Goal: Information Seeking & Learning: Find specific fact

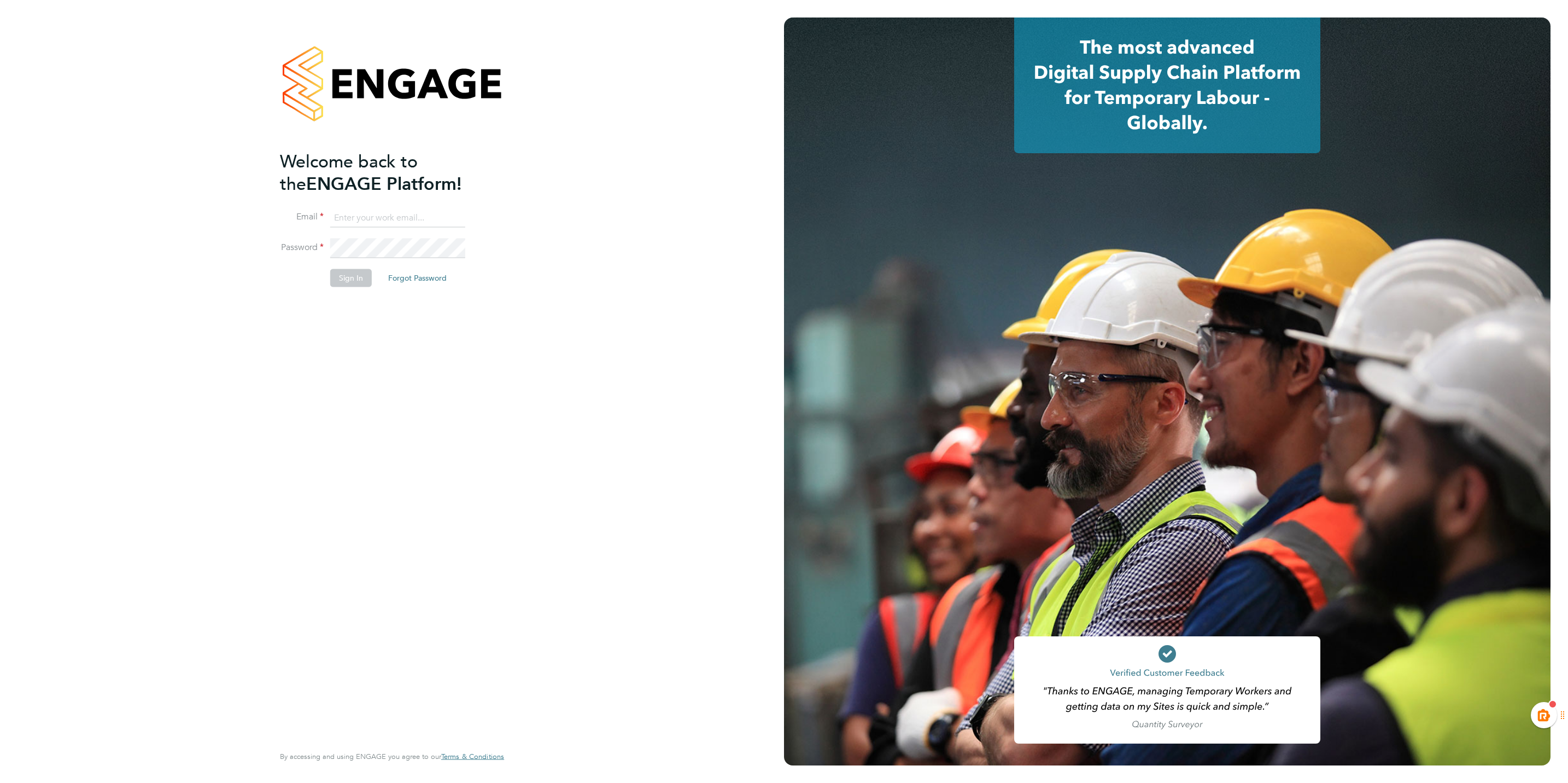
type input "[EMAIL_ADDRESS][PERSON_NAME][DOMAIN_NAME]"
click at [342, 269] on button "Sign In" at bounding box center [351, 278] width 42 height 17
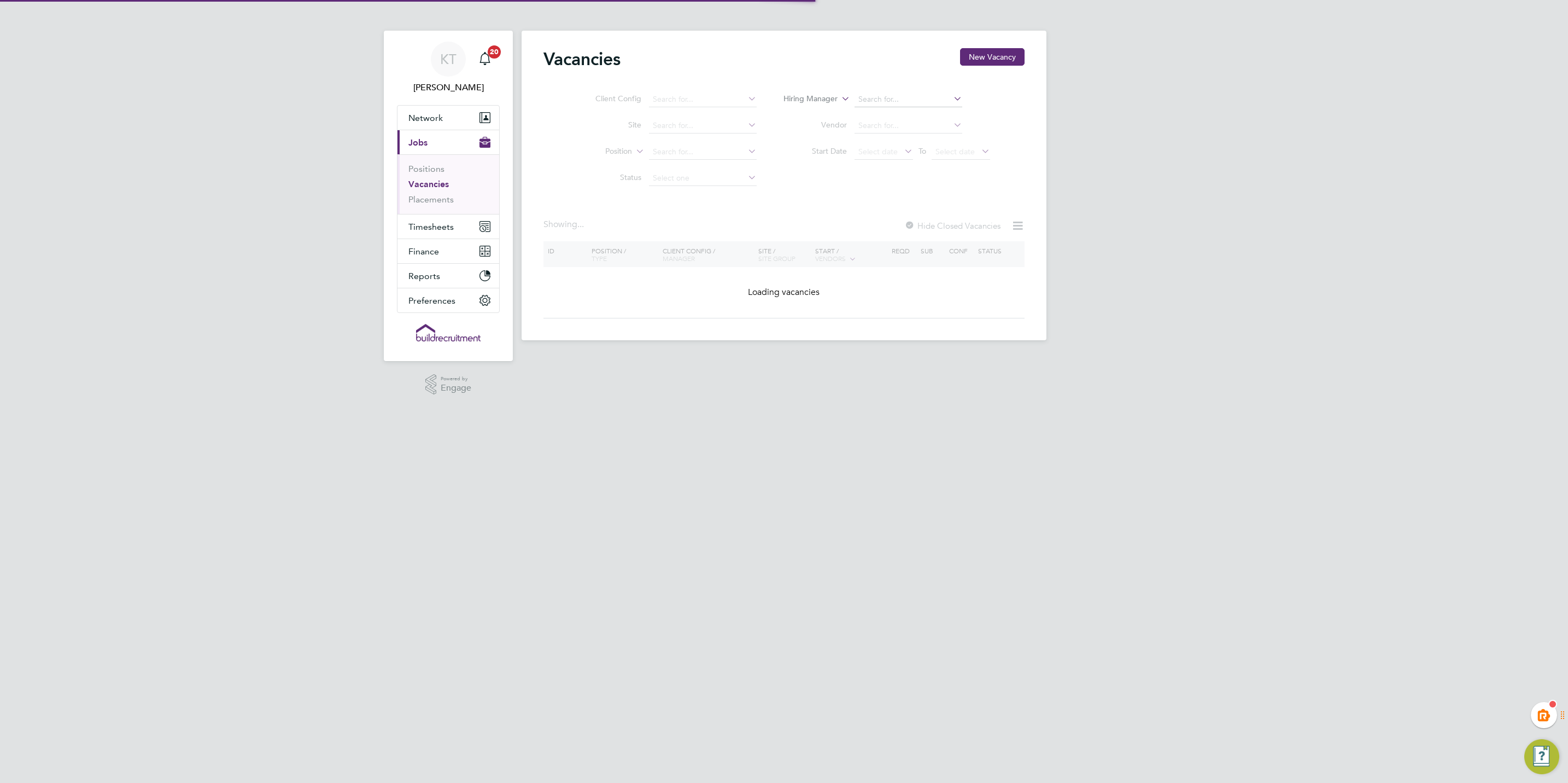
type input "Wates Property Services Ltd (South Responsive Maintenance)"
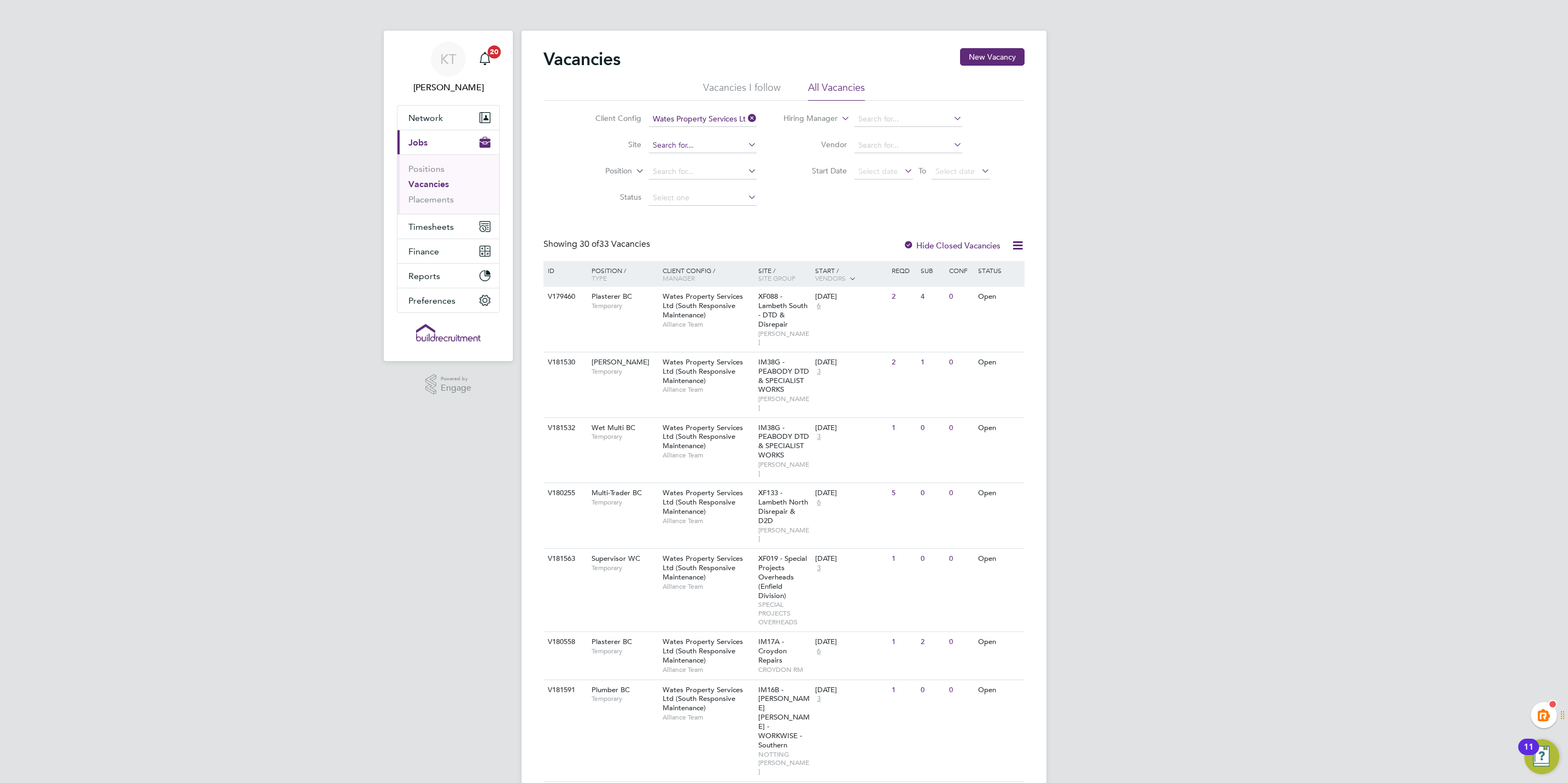
click at [688, 146] on input at bounding box center [703, 145] width 108 height 15
click at [710, 178] on b "Croydon" at bounding box center [696, 175] width 31 height 9
type input "IM17A - Croydon Repairs"
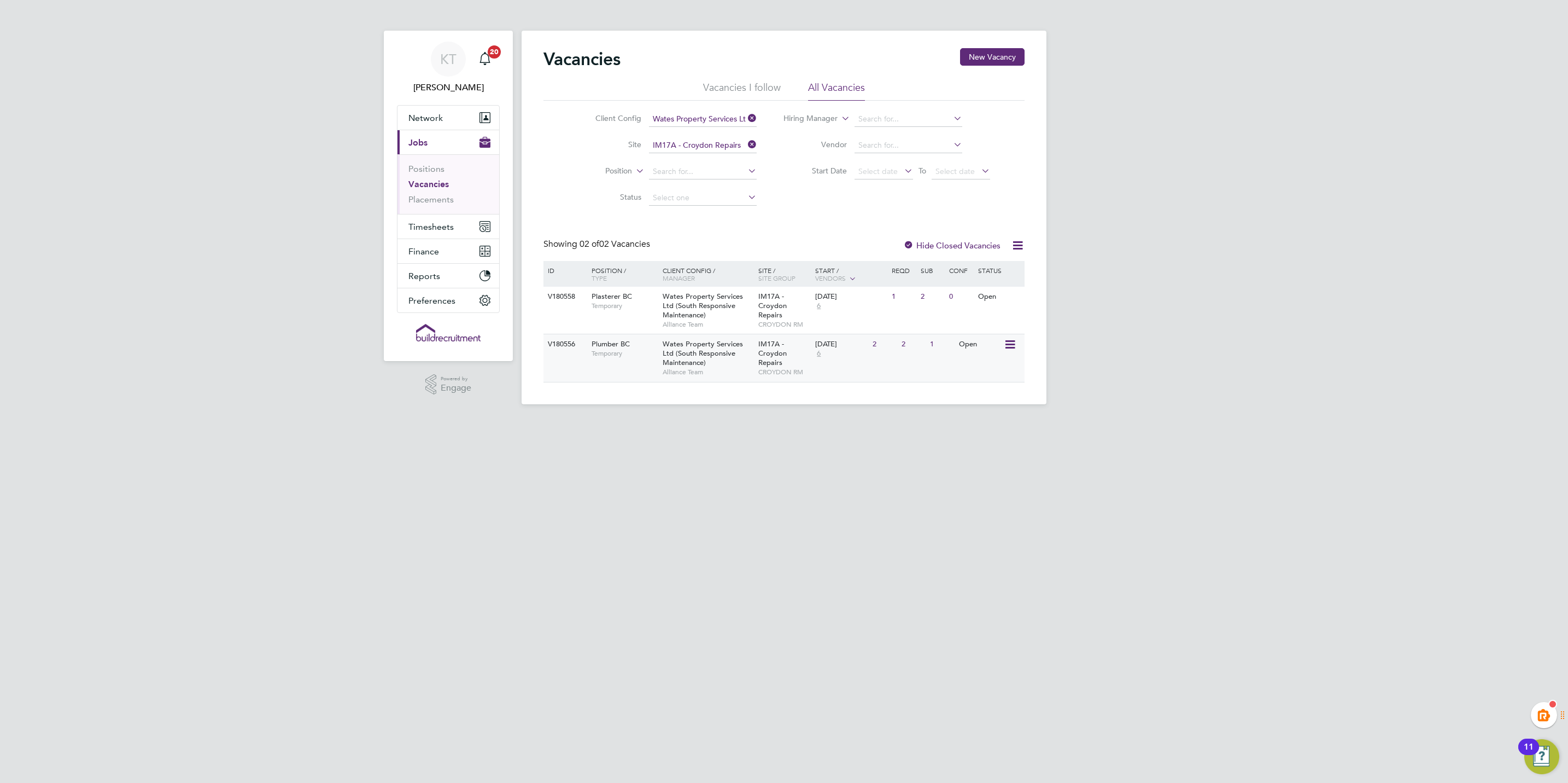
click at [598, 339] on div "Plumber BC Temporary" at bounding box center [622, 349] width 77 height 29
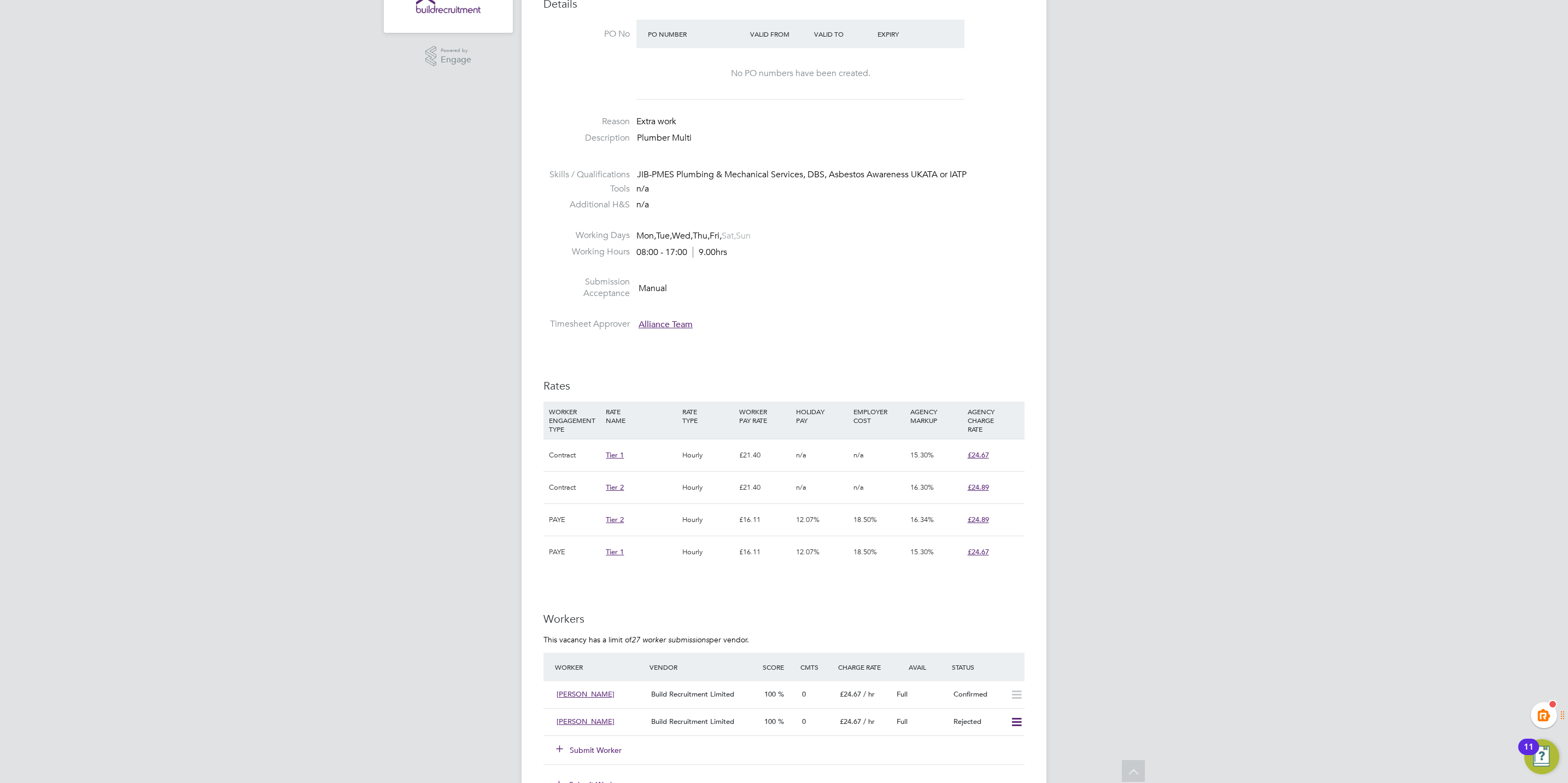
click at [1302, 130] on div "KT Kiera Troutt Notifications 20 Applications: Network Team Members Businesses …" at bounding box center [784, 462] width 1568 height 1582
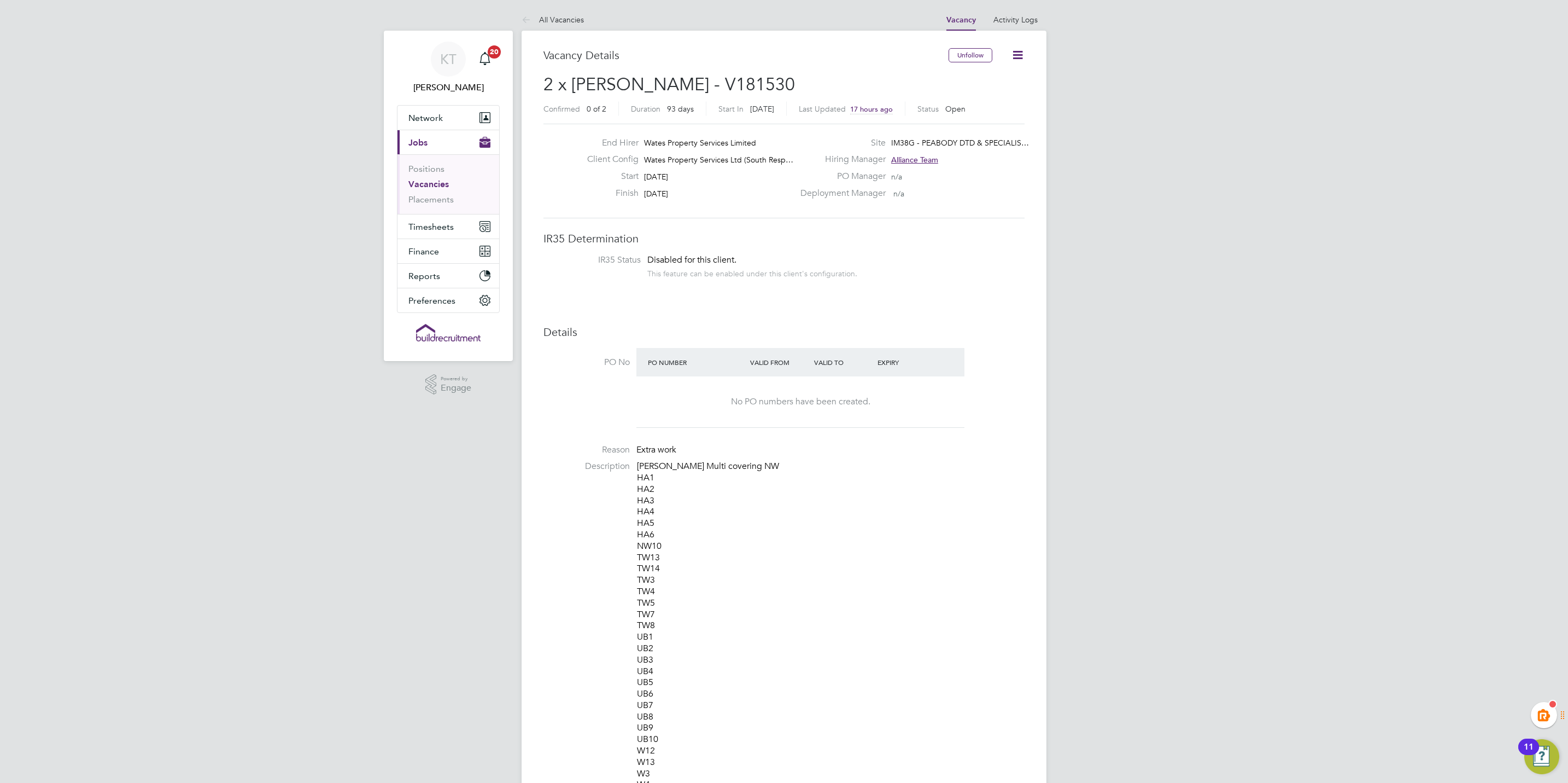
click at [435, 181] on link "Vacancies" at bounding box center [428, 184] width 40 height 10
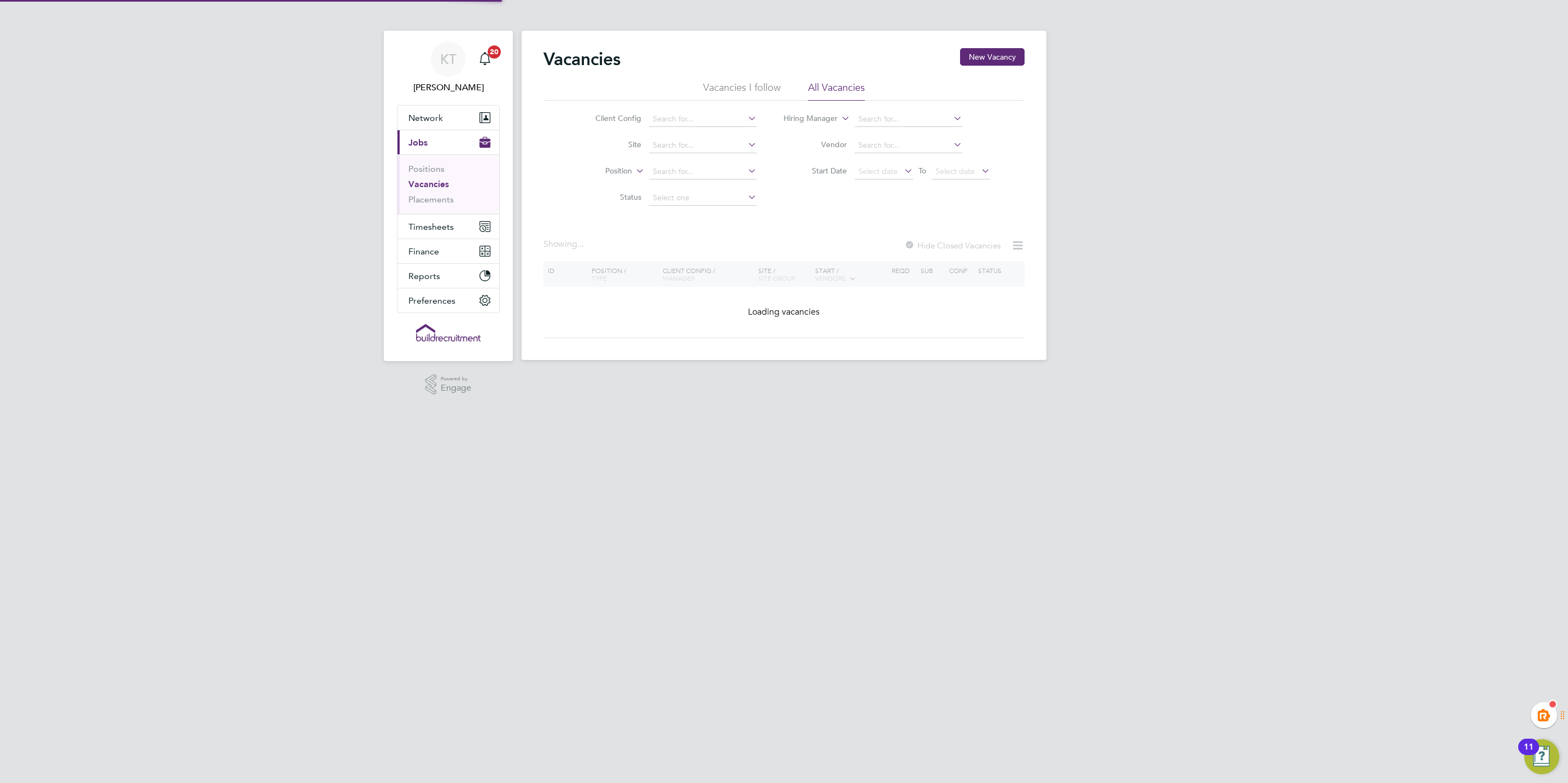
click at [435, 184] on link "Vacancies" at bounding box center [428, 184] width 40 height 10
click at [671, 112] on input at bounding box center [703, 119] width 108 height 15
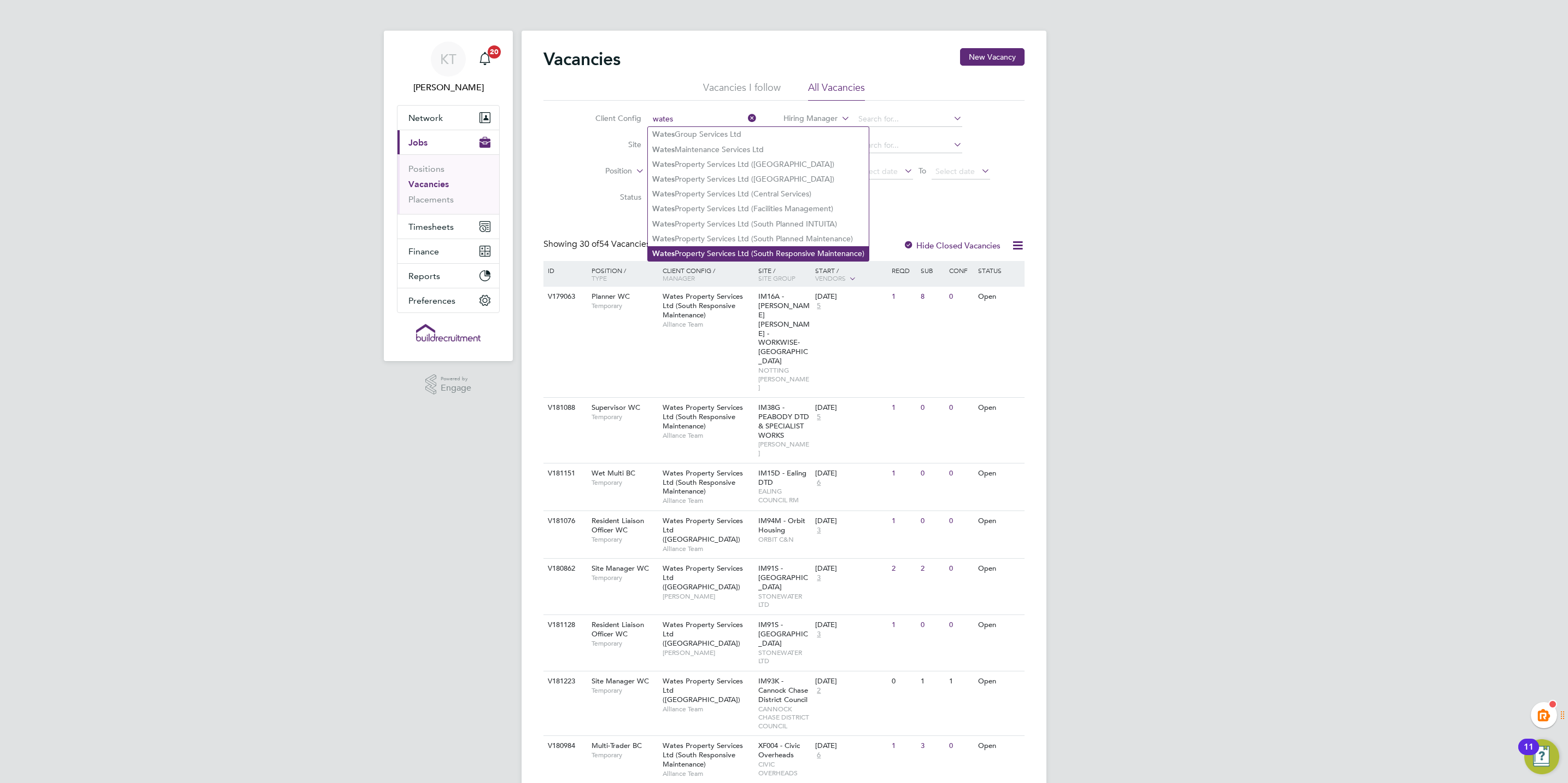
click at [735, 246] on li "Wates Property Services Ltd (South Responsive Maintenance)" at bounding box center [758, 253] width 221 height 15
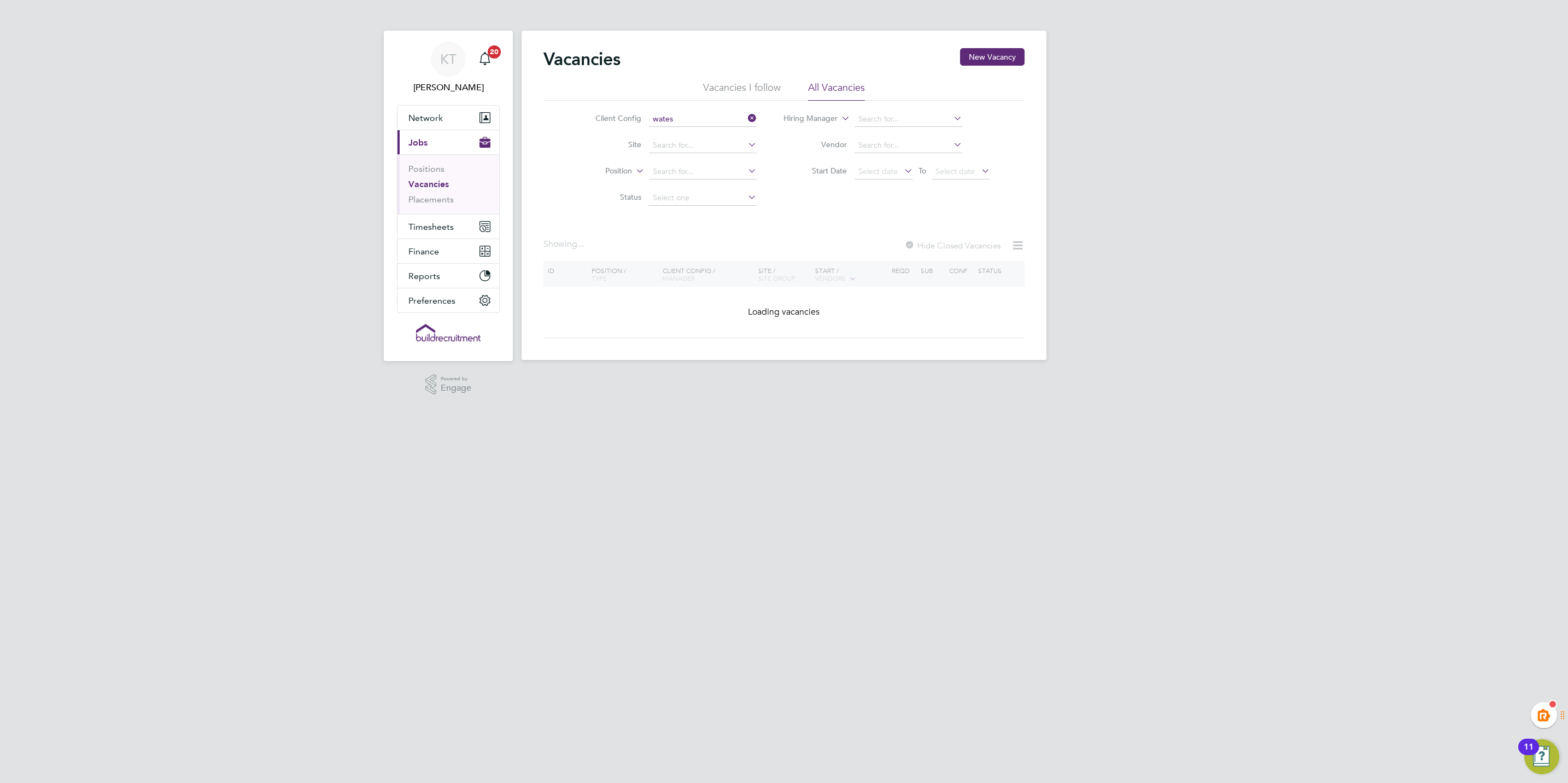
type input "Wates Property Services Ltd (South Responsive Maintenance)"
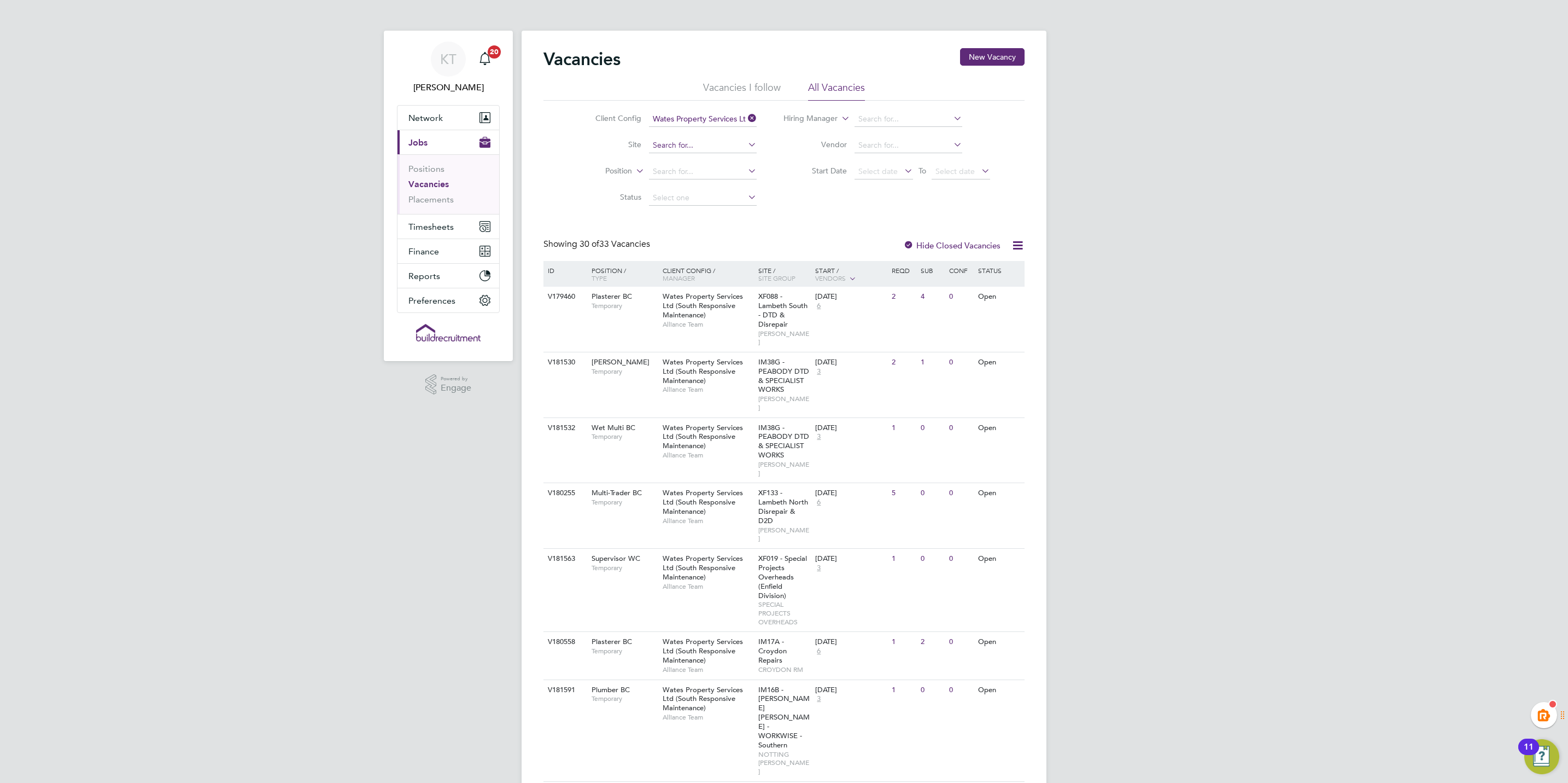
click at [666, 151] on input at bounding box center [703, 145] width 108 height 15
click at [712, 157] on b "PEABODY" at bounding box center [699, 161] width 38 height 9
type input "IM38G - PEABODY DTD & SPECIALIST WORKS"
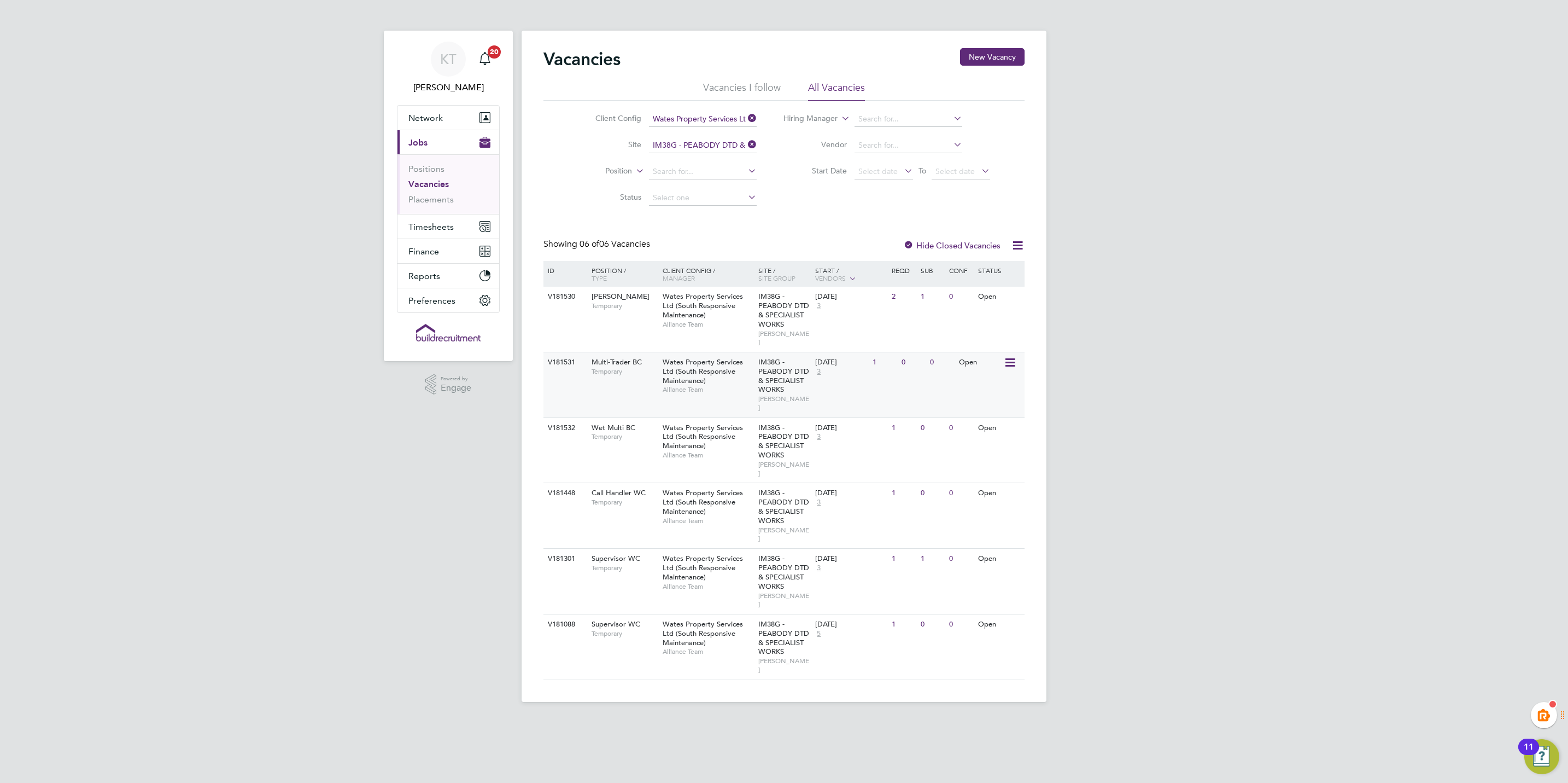
click at [620, 378] on div "V181531 Multi-Trader BC Temporary Wates Property Services Ltd (South Responsive…" at bounding box center [784, 384] width 481 height 65
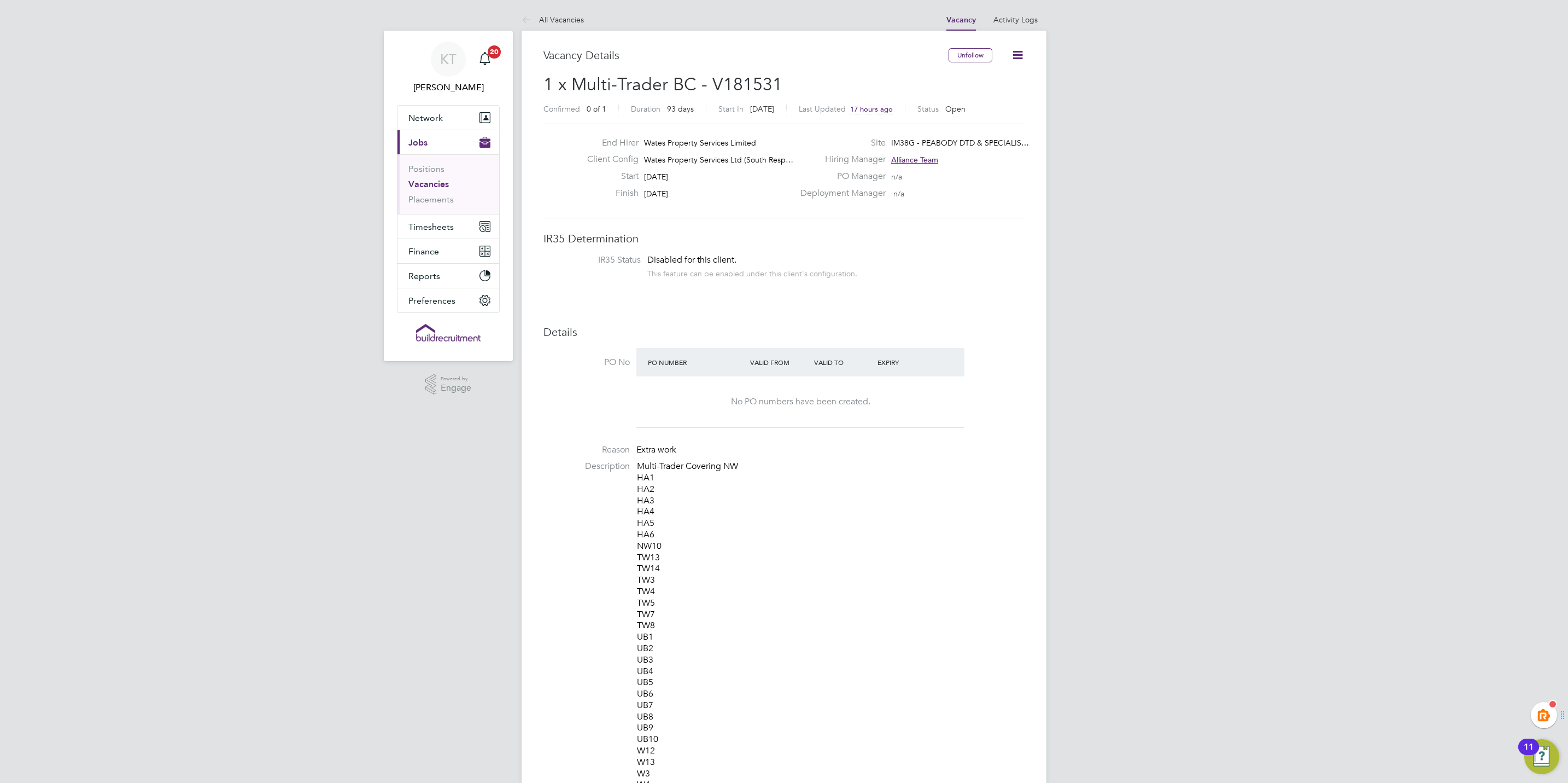
click at [428, 181] on link "Vacancies" at bounding box center [428, 184] width 40 height 10
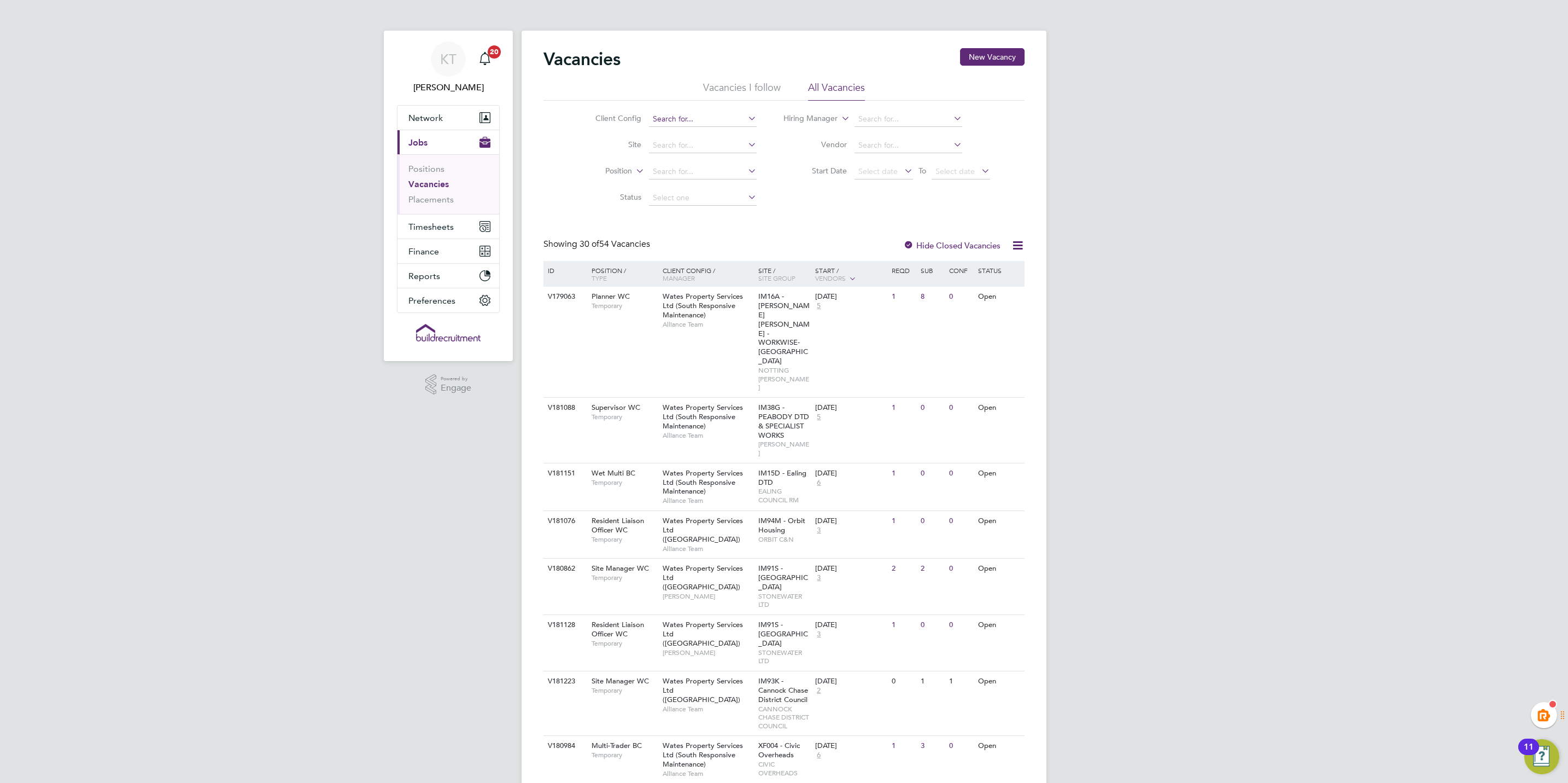
click at [663, 116] on input at bounding box center [703, 119] width 108 height 15
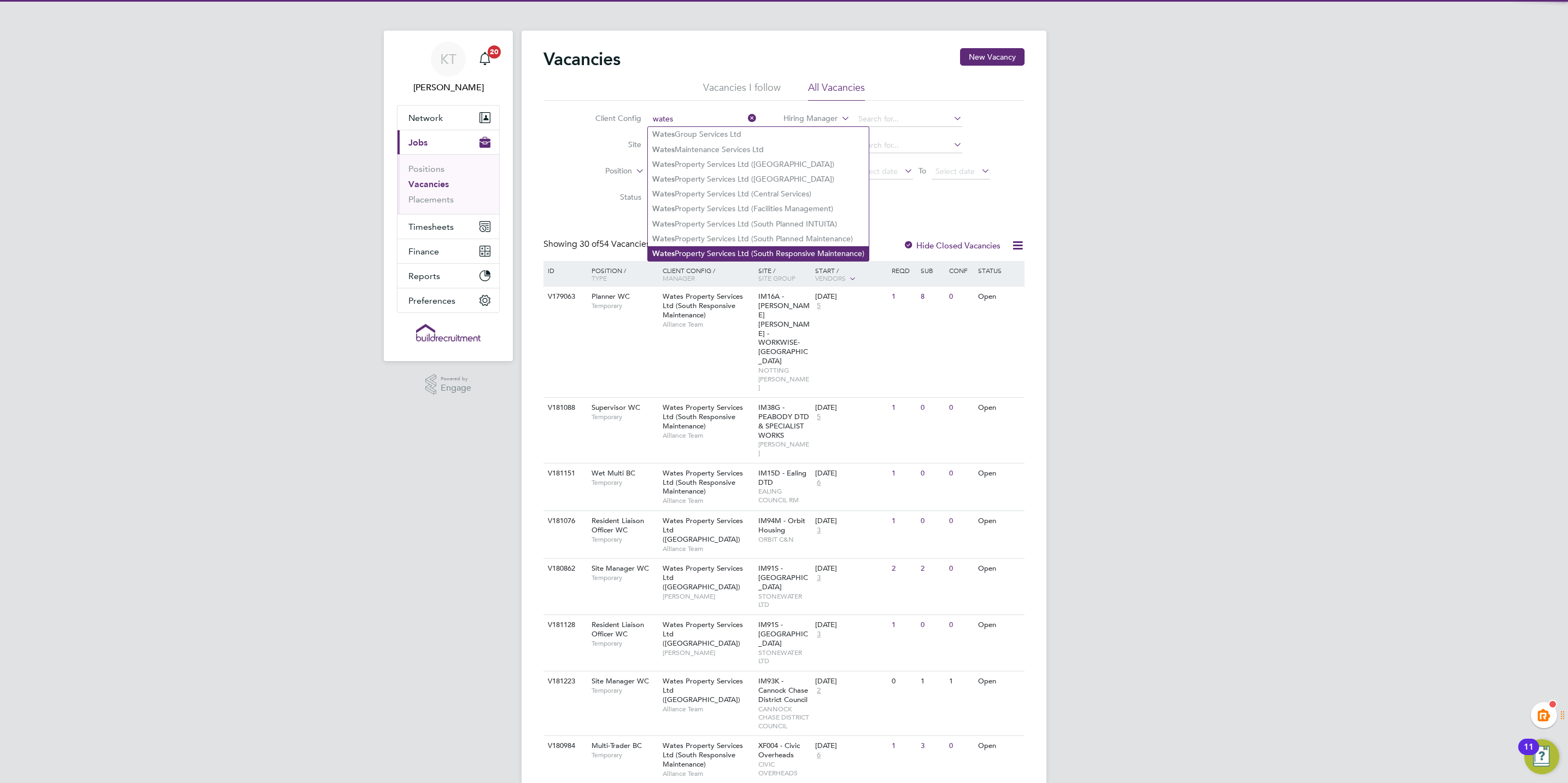
click at [709, 248] on li "Wates Property Services Ltd (South Responsive Maintenance)" at bounding box center [758, 253] width 221 height 15
type input "Wates Property Services Ltd (South Responsive Maintenance)"
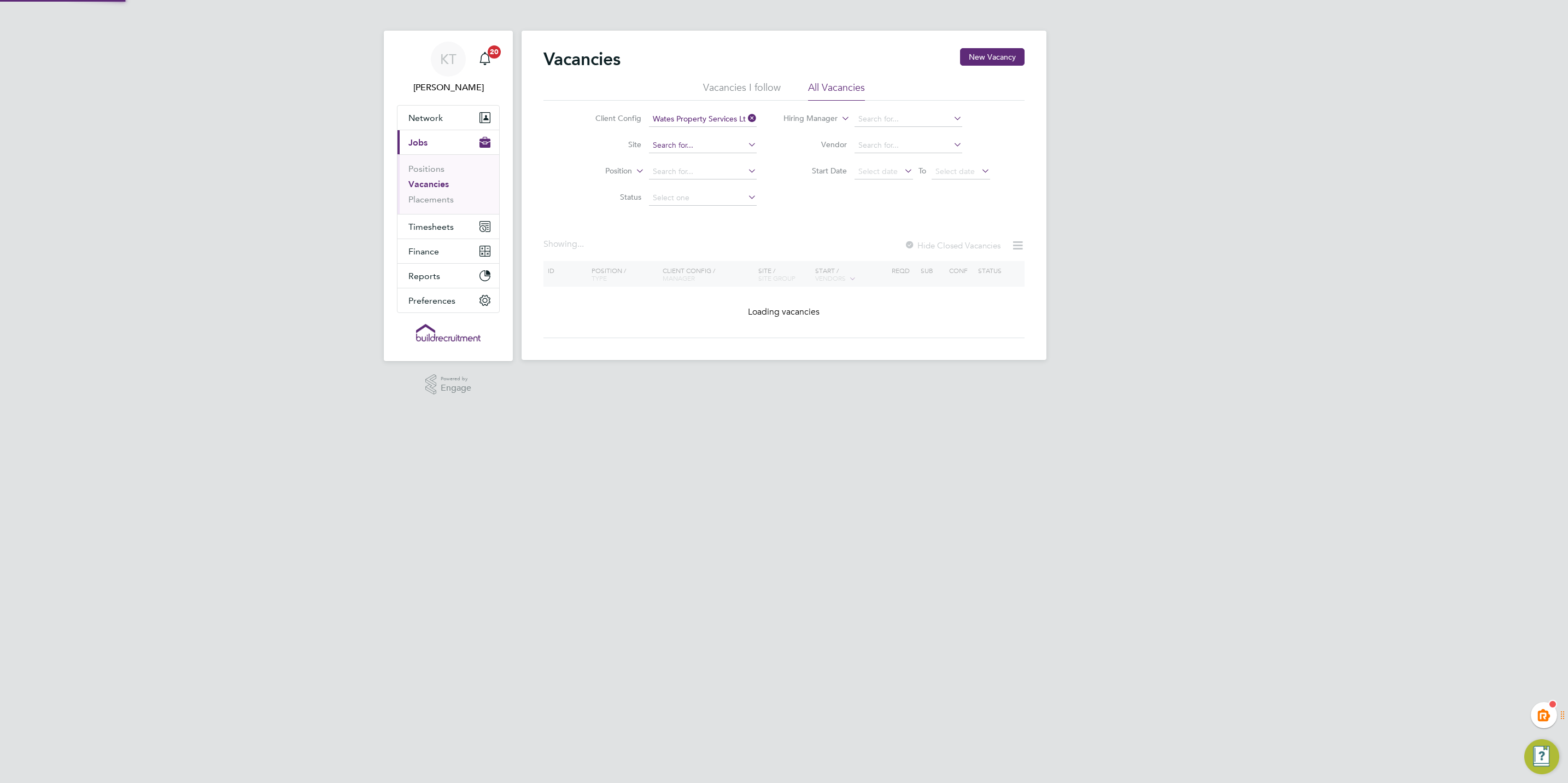
click at [668, 151] on input at bounding box center [703, 145] width 108 height 15
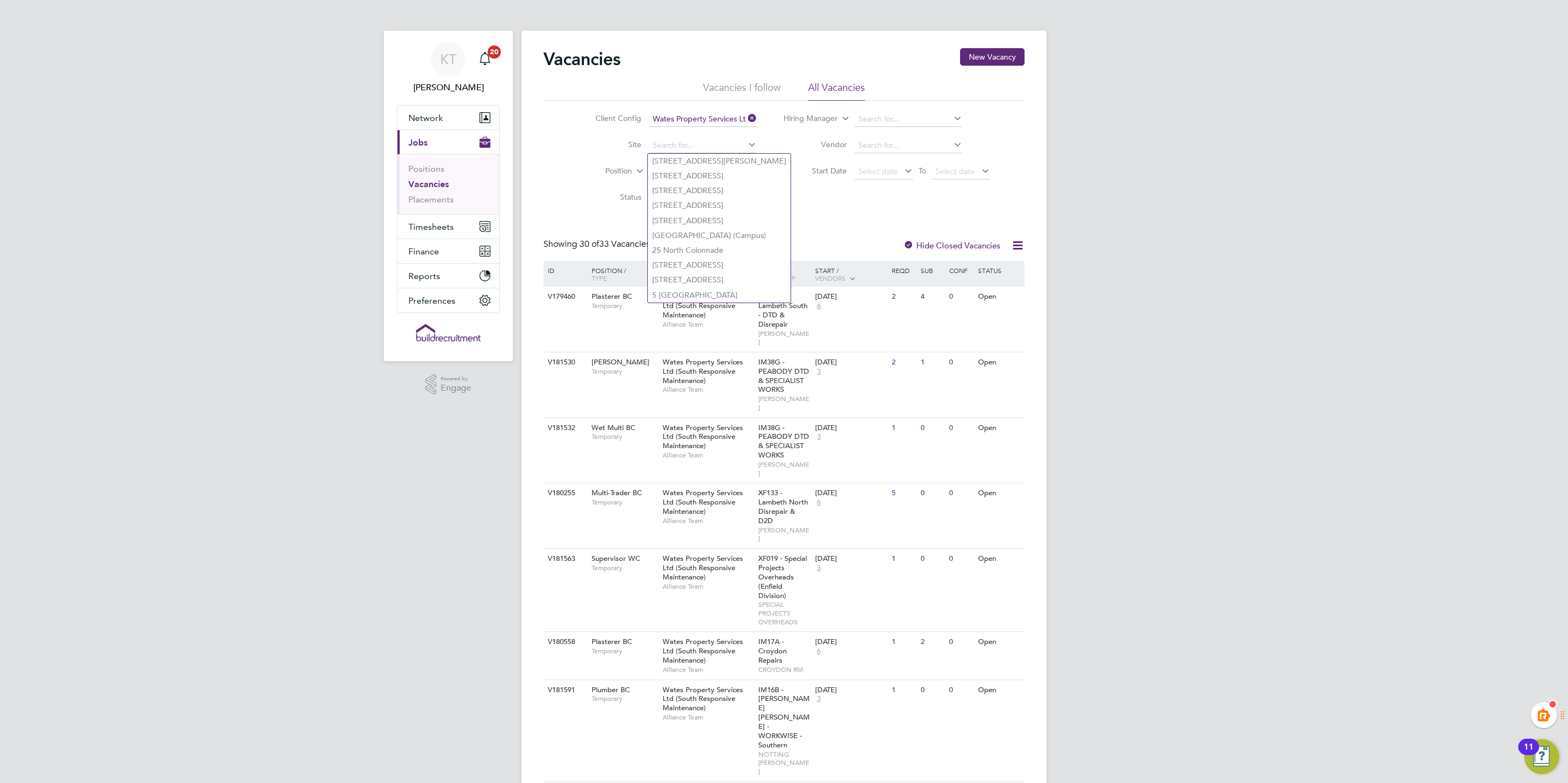
click at [843, 198] on div "Client Config Wates Property Services Ltd (South Responsive Maintenance) Site P…" at bounding box center [784, 156] width 481 height 111
click at [671, 143] on input at bounding box center [703, 145] width 108 height 15
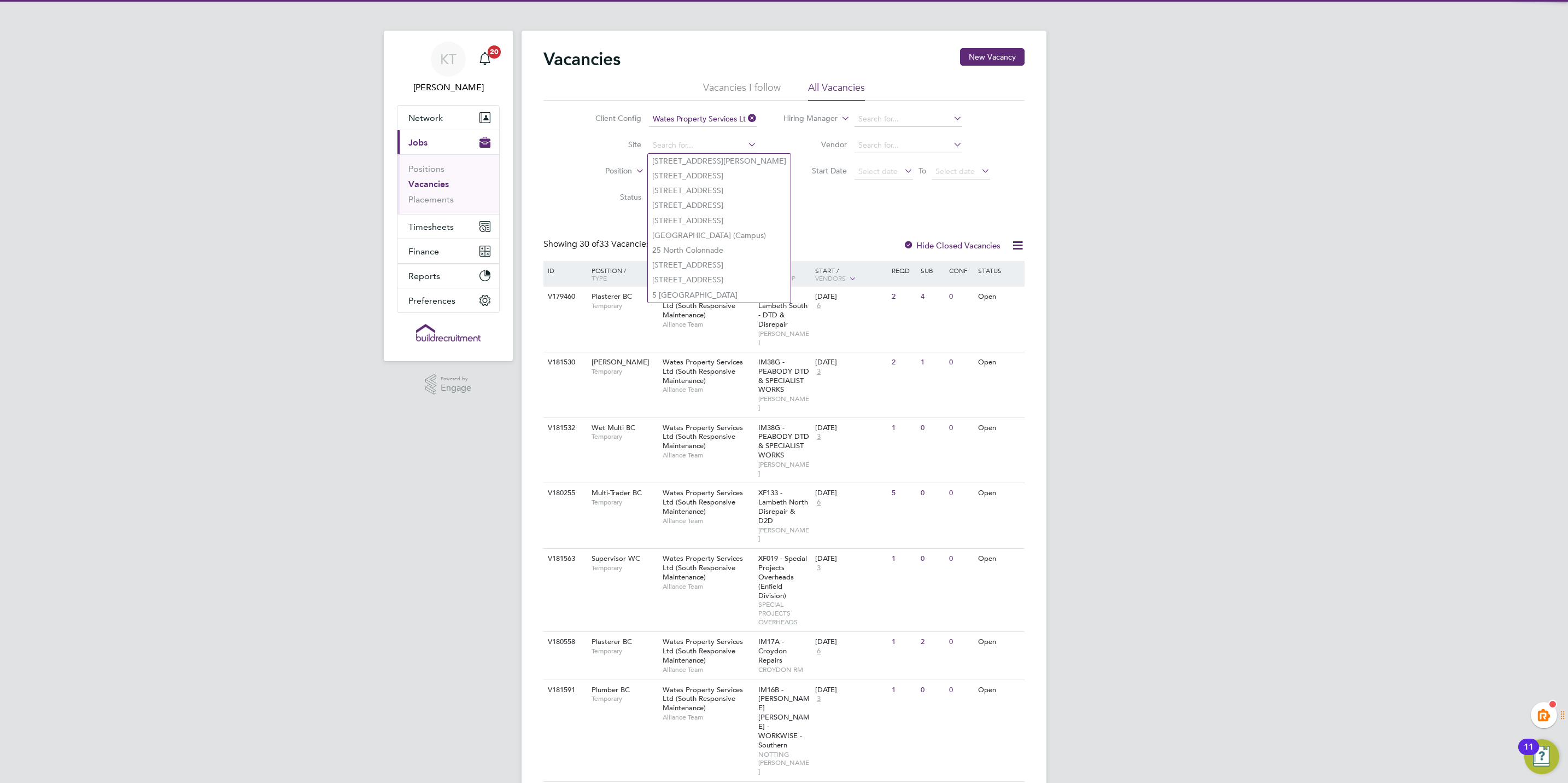
click at [543, 138] on div "Client Config Wates Property Services Ltd (South Responsive Maintenance) Site P…" at bounding box center [784, 156] width 481 height 111
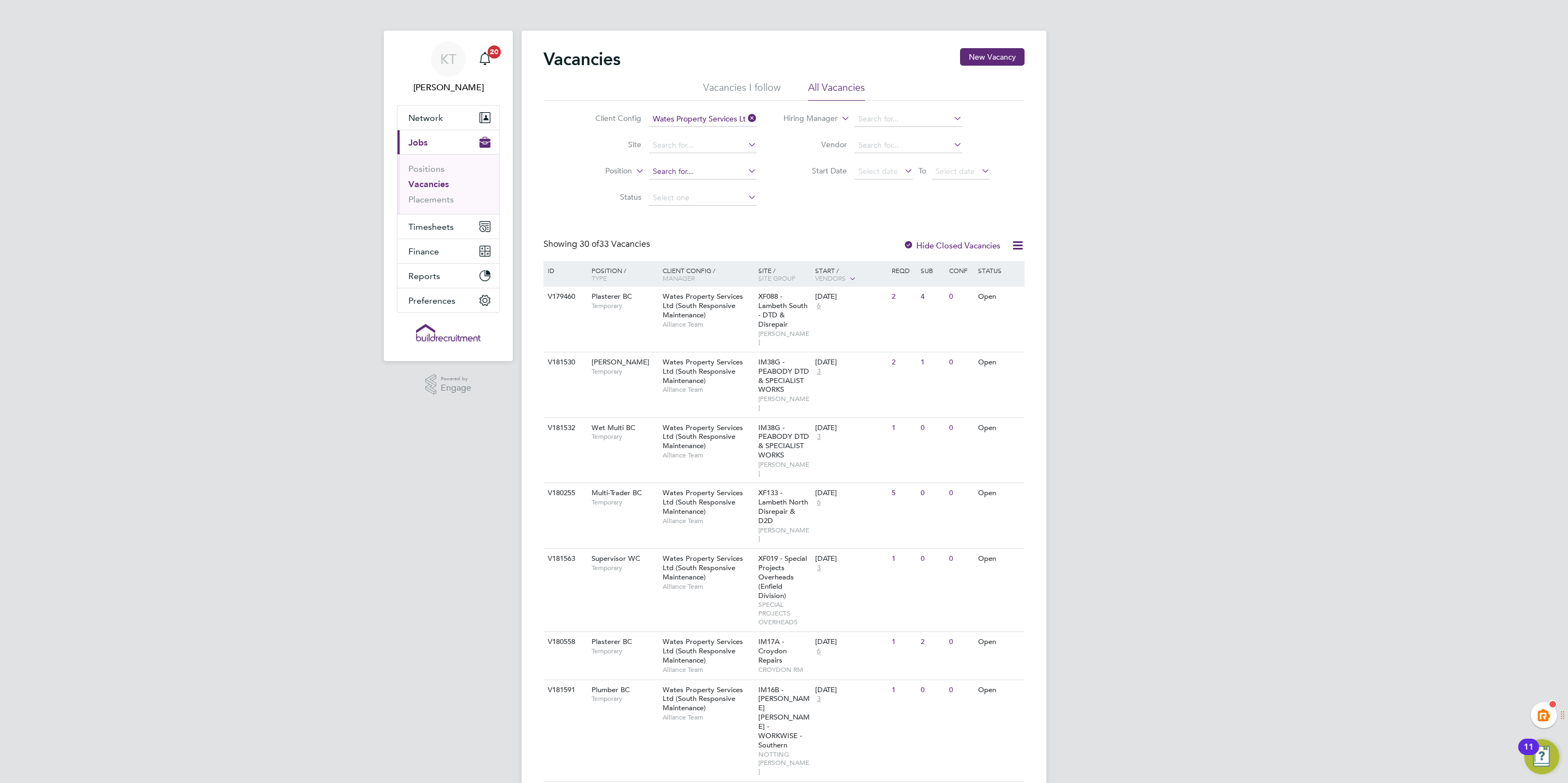
click at [702, 173] on input at bounding box center [703, 171] width 108 height 15
click at [716, 188] on li "Multi -Trader BC" at bounding box center [702, 187] width 109 height 15
type input "Multi-Trader BC"
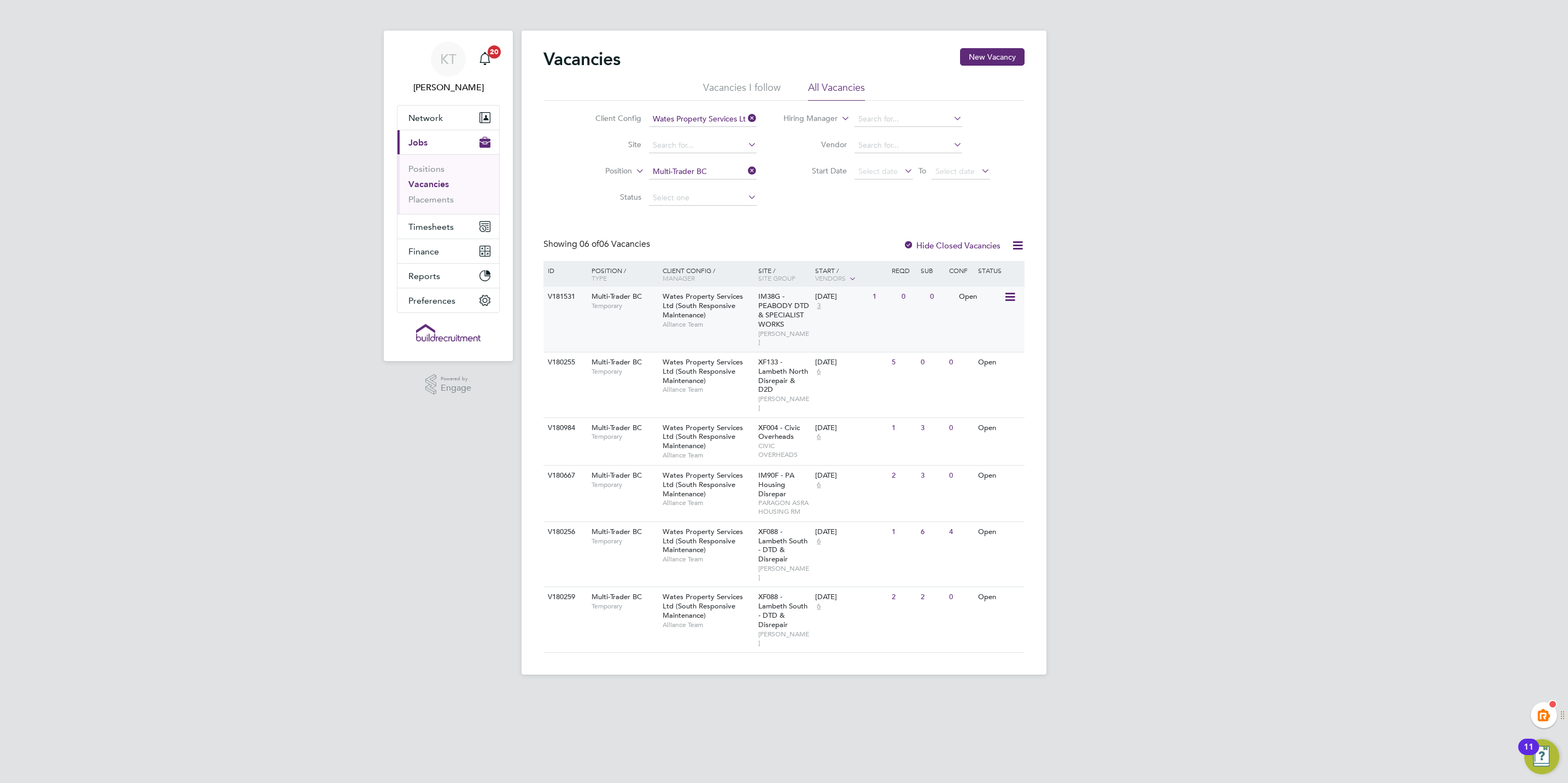
click at [598, 296] on span "Multi-Trader BC" at bounding box center [617, 296] width 50 height 9
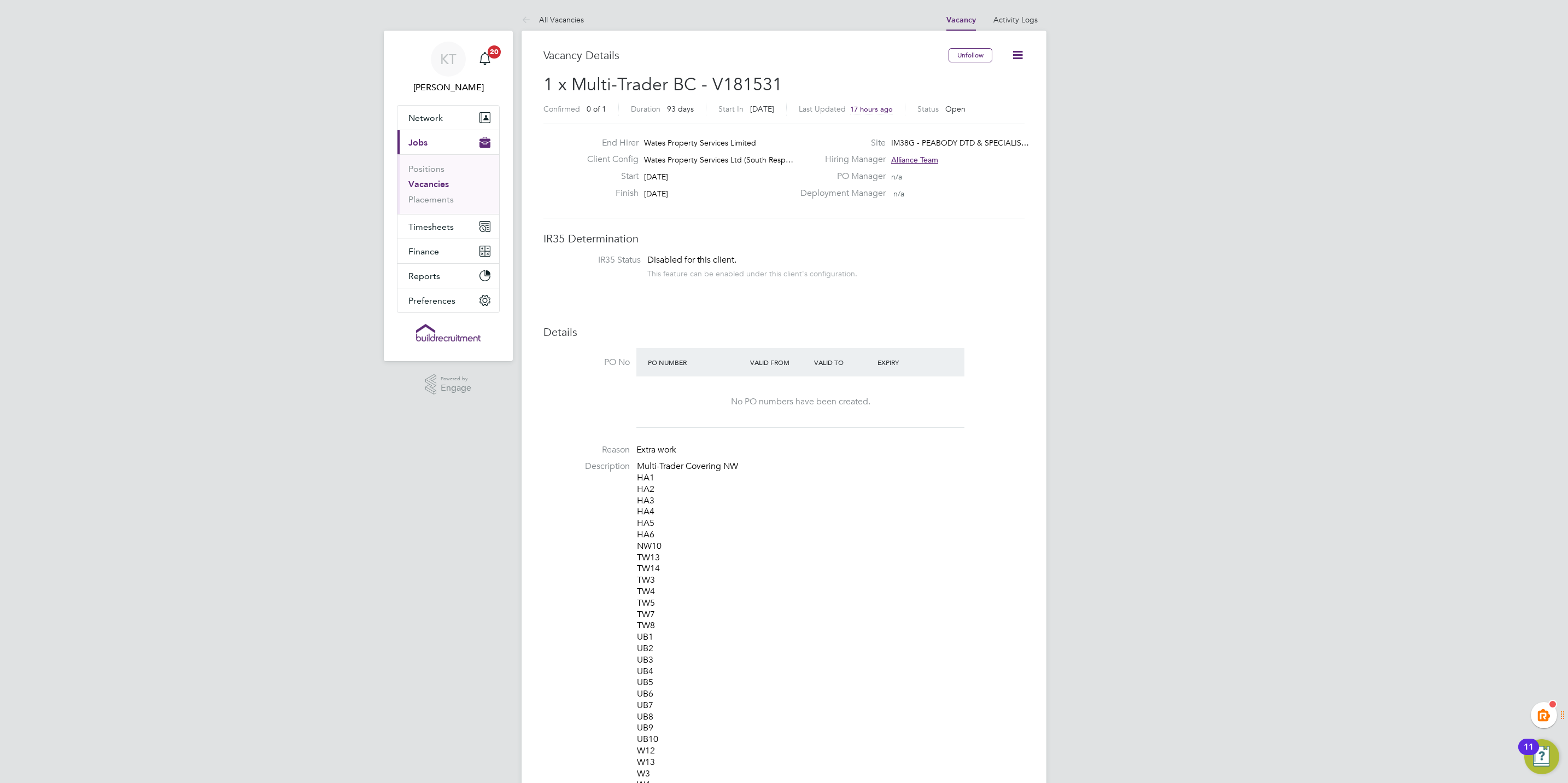
click at [443, 186] on link "Vacancies" at bounding box center [428, 184] width 40 height 10
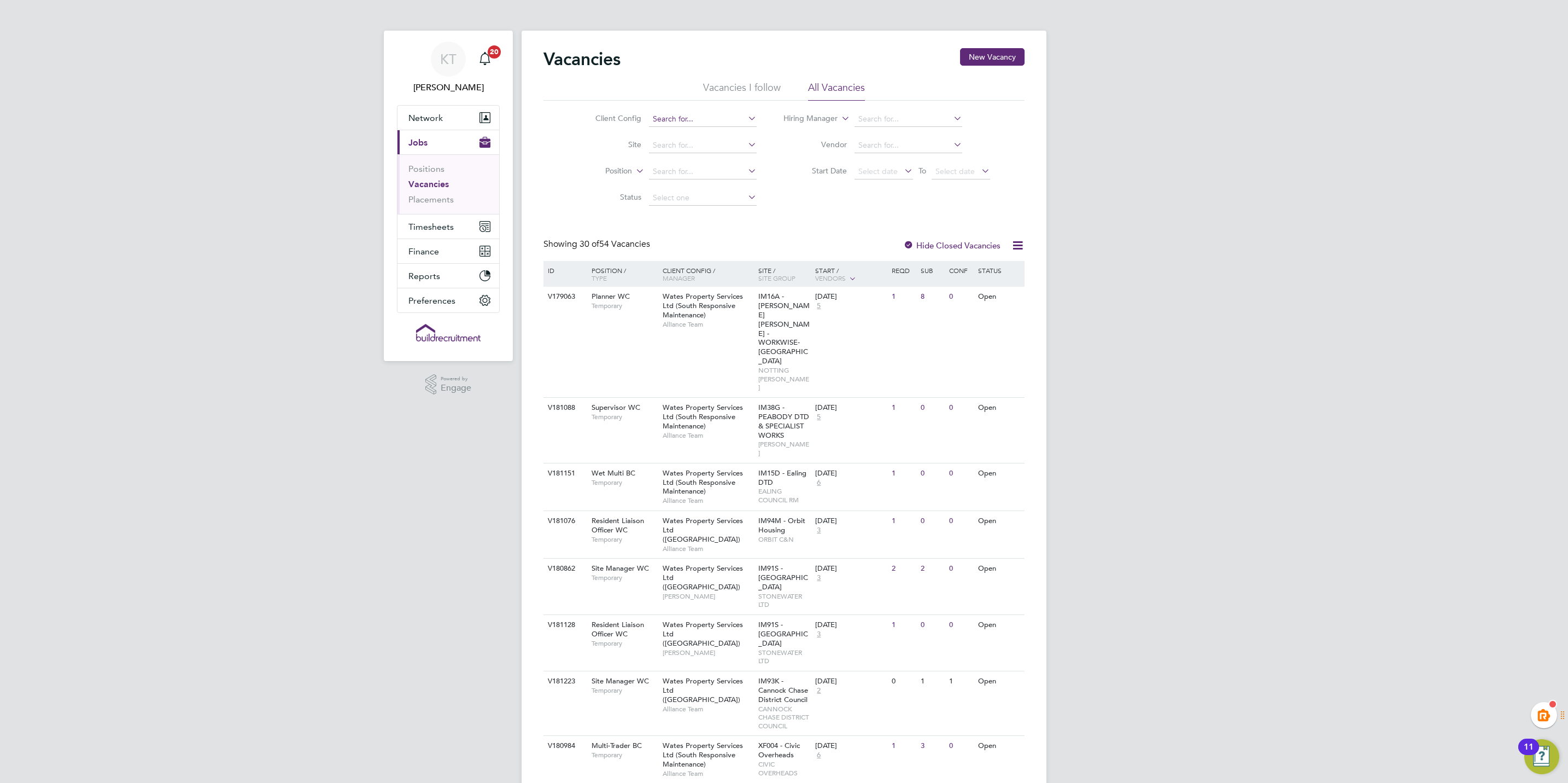
click at [688, 116] on input at bounding box center [703, 119] width 108 height 15
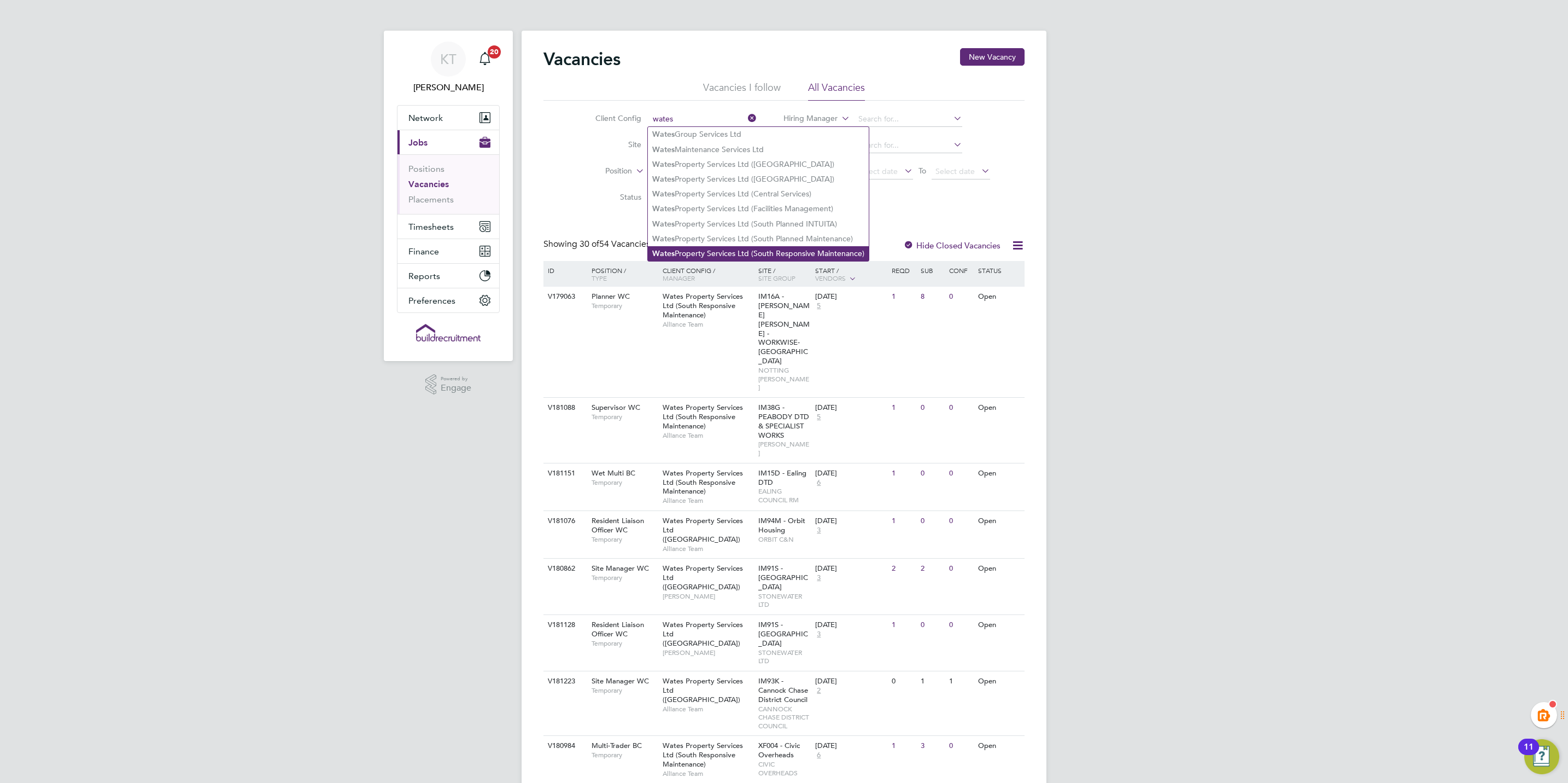
click at [729, 255] on li "Wates Property Services Ltd (South Responsive Maintenance)" at bounding box center [758, 253] width 221 height 15
type input "Wates Property Services Ltd (South Responsive Maintenance)"
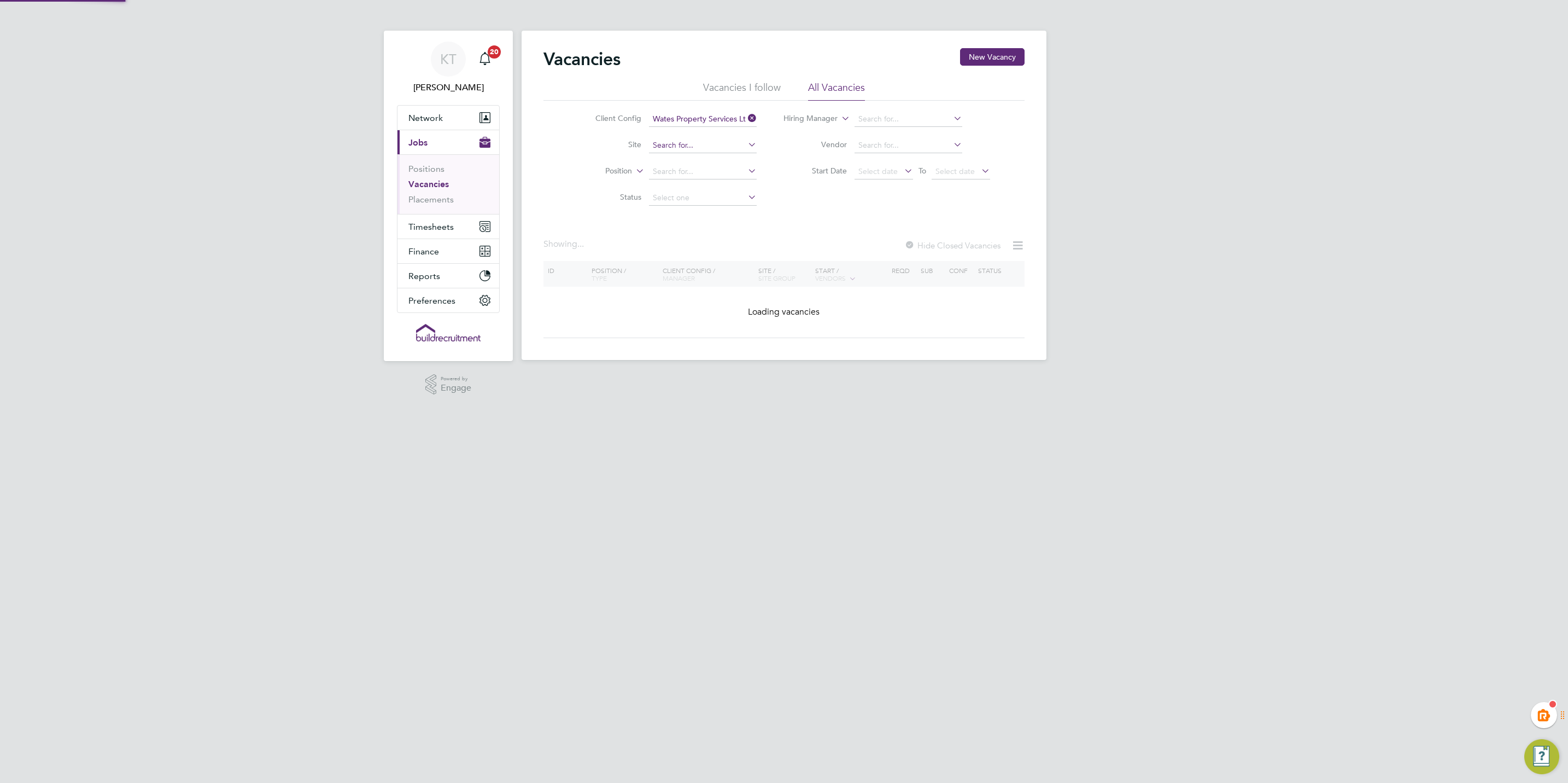
click at [681, 142] on input at bounding box center [703, 145] width 108 height 15
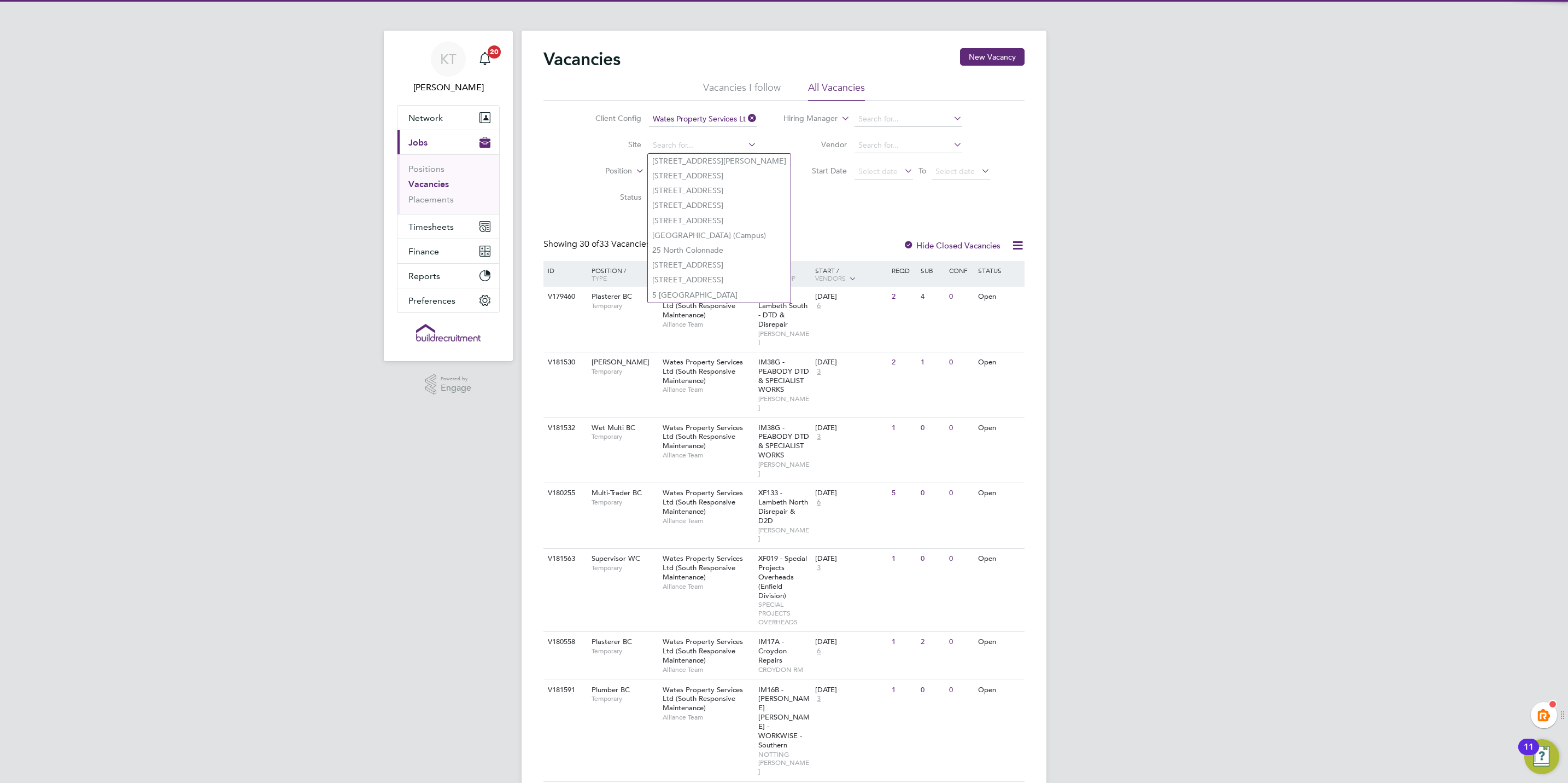
click at [615, 157] on li "Site" at bounding box center [668, 145] width 206 height 27
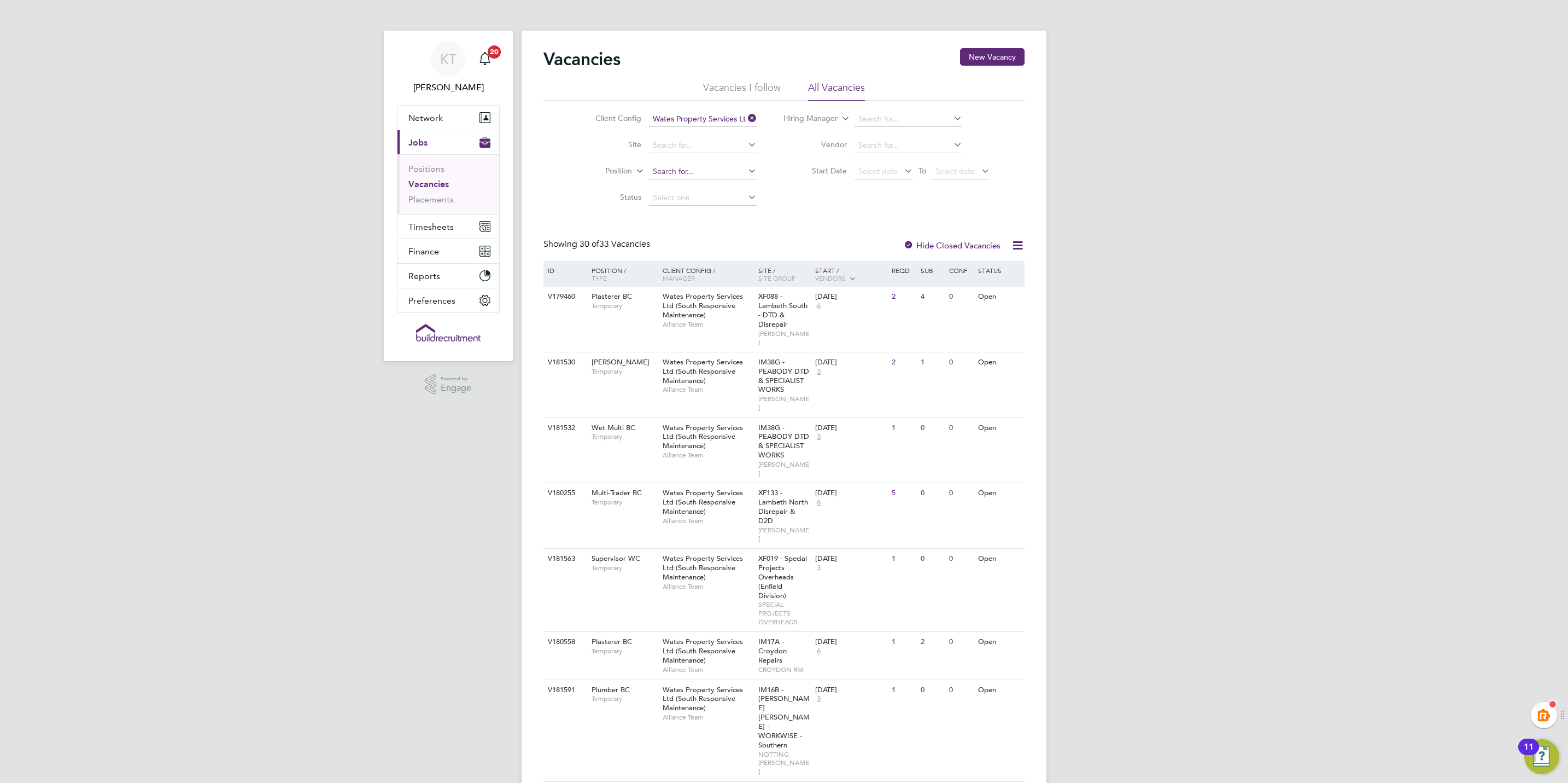
click at [683, 173] on input at bounding box center [703, 171] width 108 height 15
click at [694, 189] on li "Wet M ulti BC" at bounding box center [702, 187] width 109 height 15
type input "Wet Multi BC"
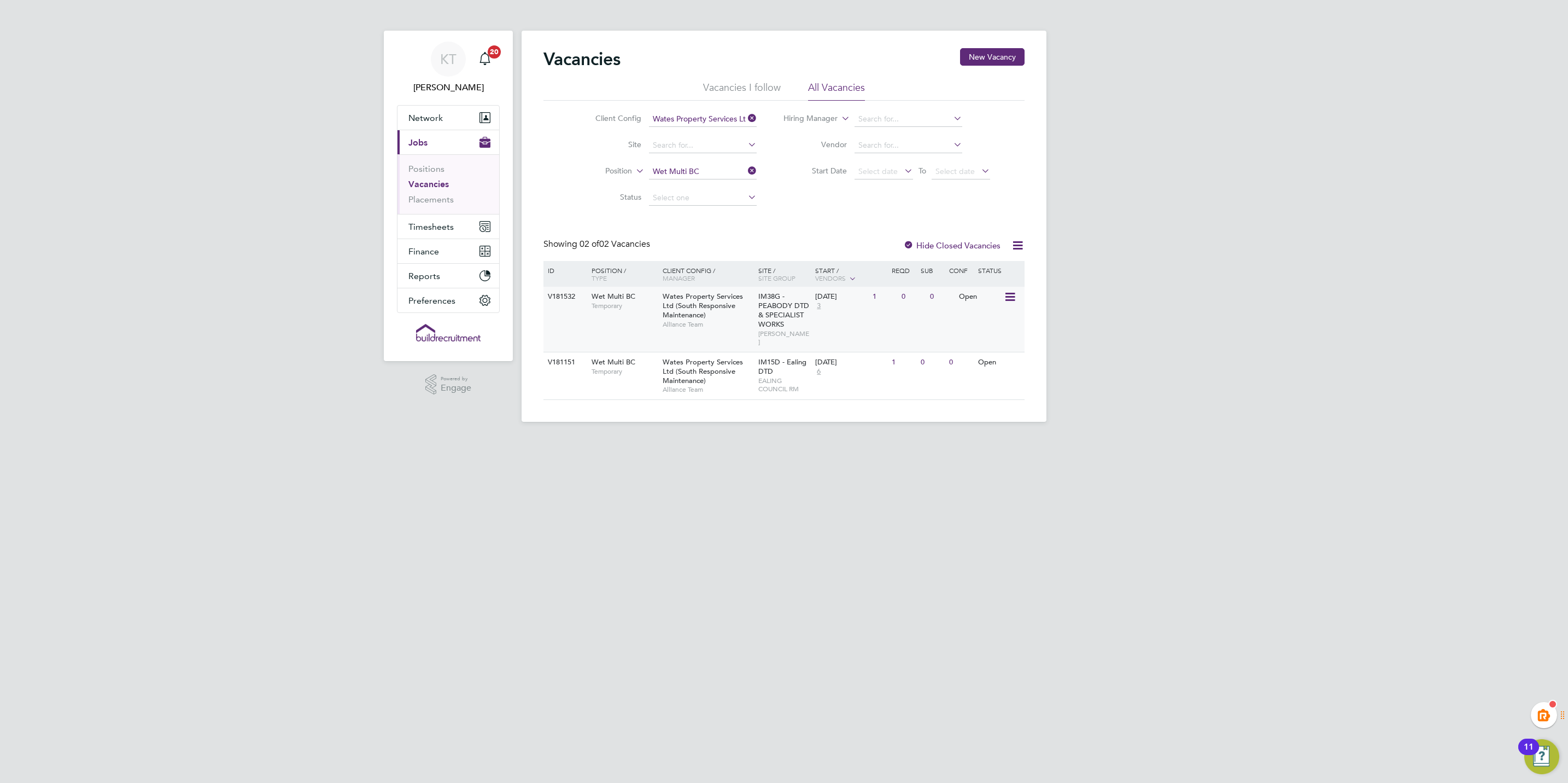
click at [642, 321] on div "V181532 Wet Multi BC Temporary Wates Property Services Ltd (South Responsive Ma…" at bounding box center [784, 319] width 481 height 65
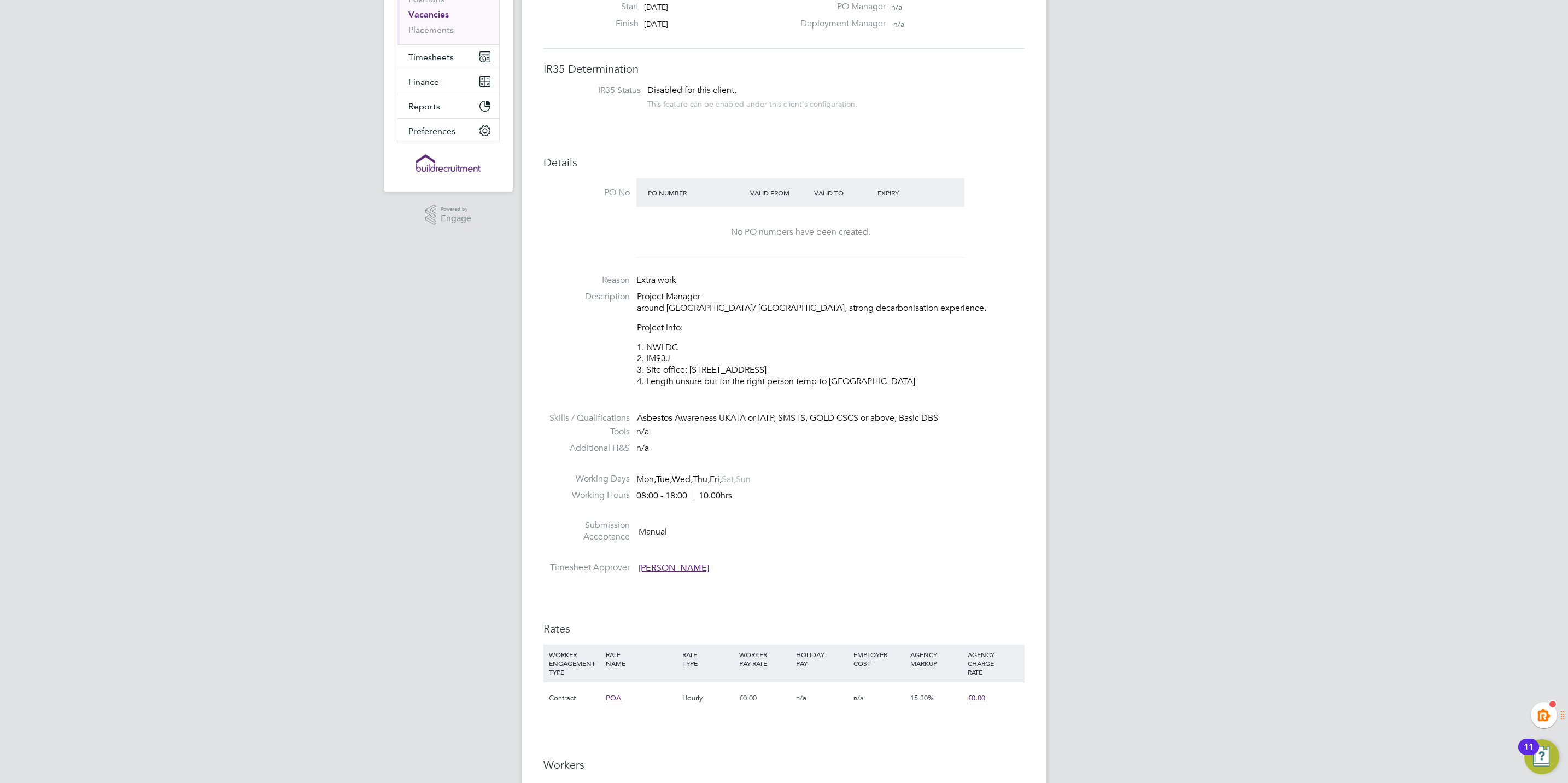
scroll to position [329, 0]
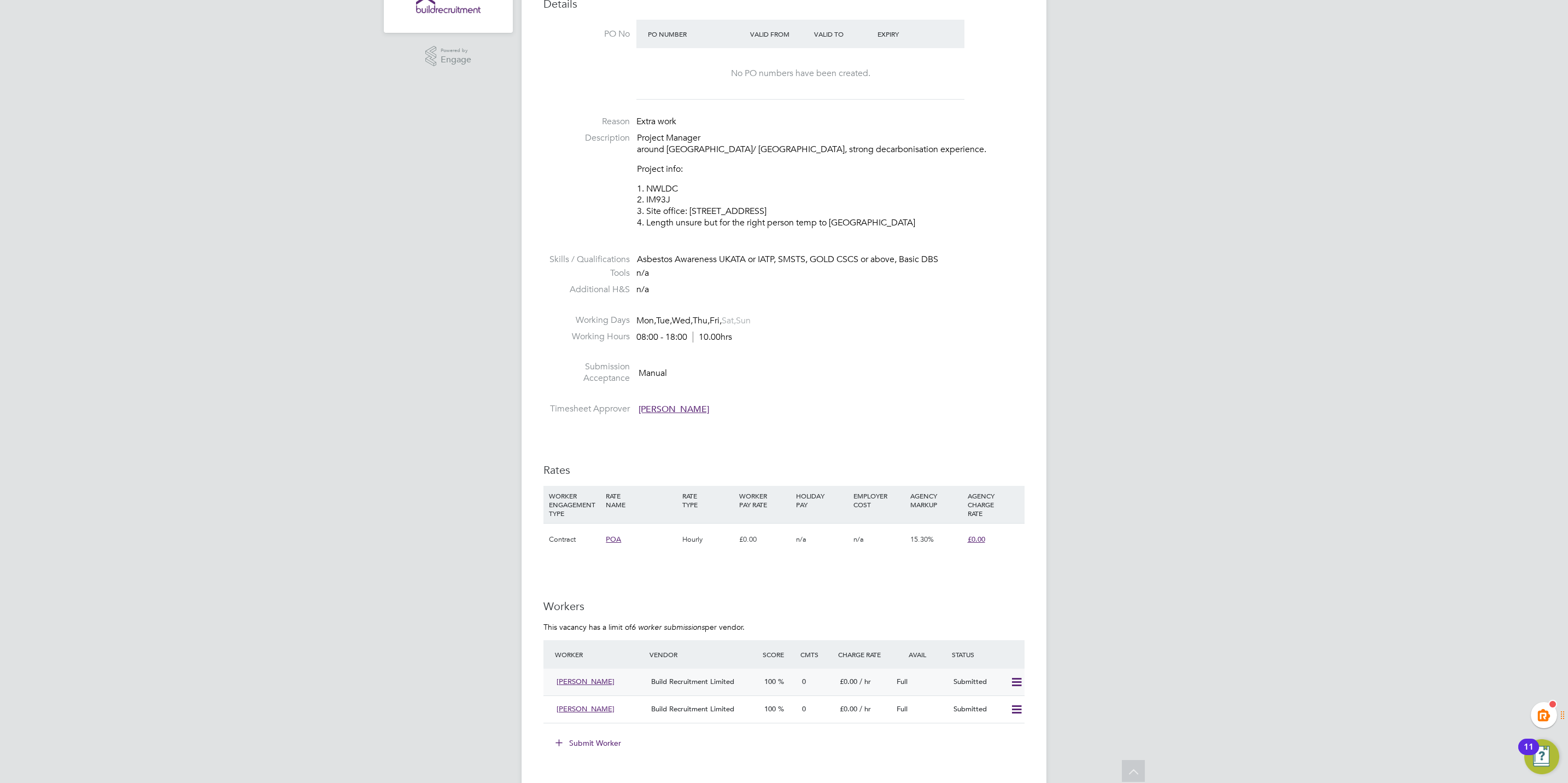
click at [868, 683] on span "/ hr" at bounding box center [865, 681] width 11 height 9
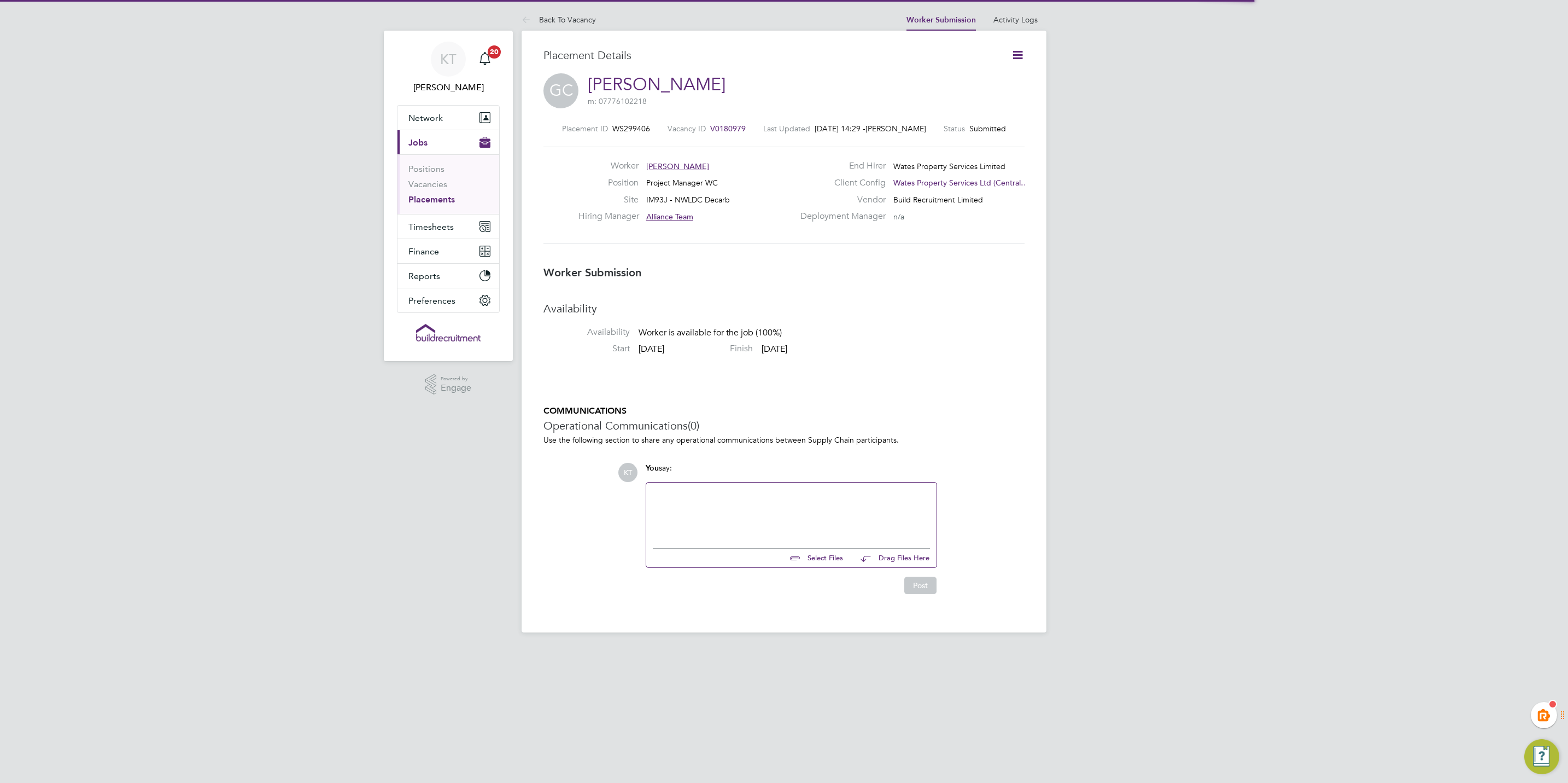
scroll to position [6, 6]
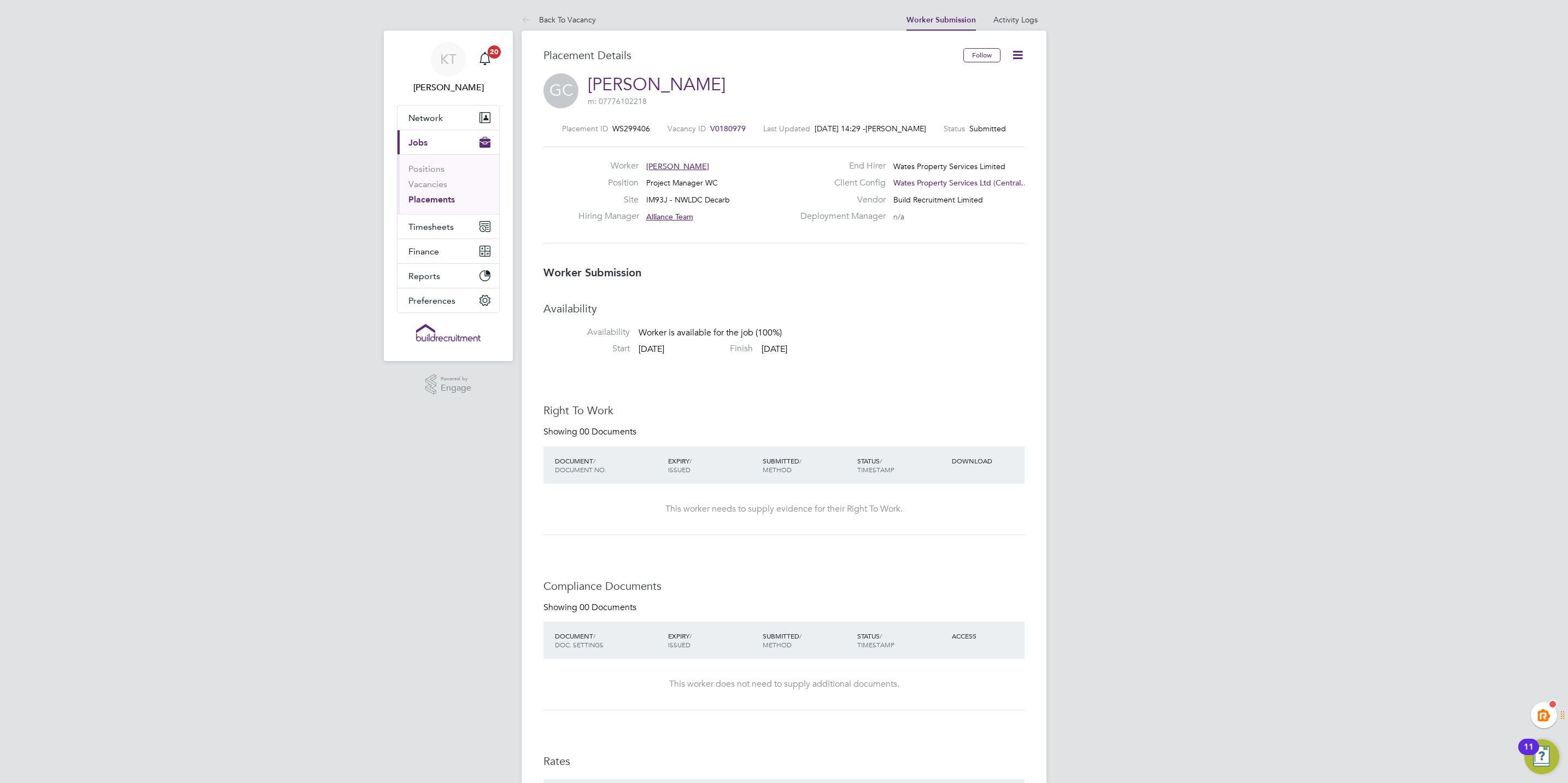
click at [1301, 93] on div "KT Kiera Troutt Notifications 20 Applications: Network Team Members Businesses …" at bounding box center [784, 633] width 1568 height 1266
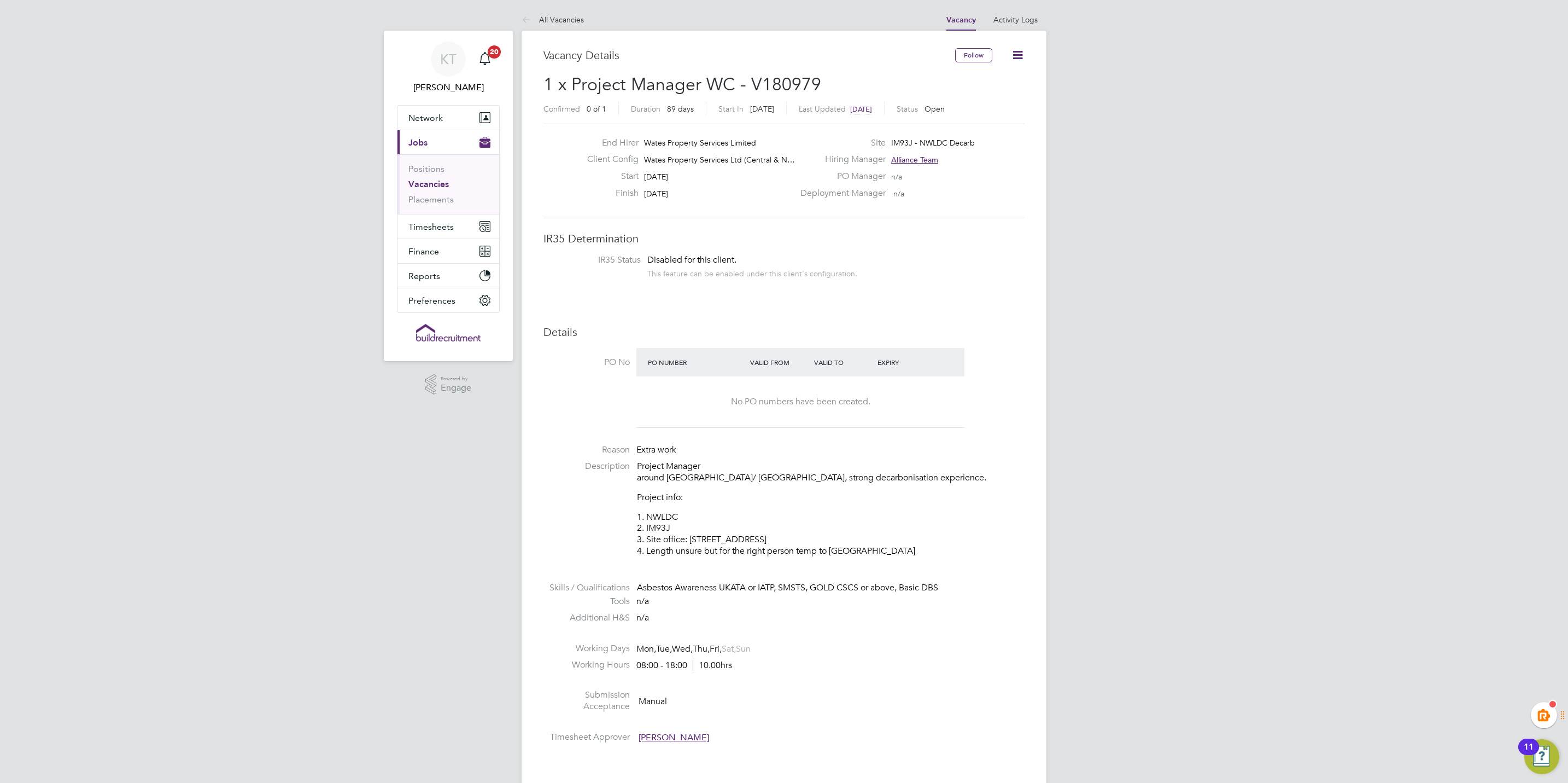
click at [875, 83] on h2 "1 x Project Manager WC - V180979 Confirmed 0 of 1 Duration 89 days Start In 2 d…" at bounding box center [784, 96] width 481 height 46
drag, startPoint x: 836, startPoint y: 77, endPoint x: 751, endPoint y: 88, distance: 85.7
click at [751, 88] on h2 "1 x Project Manager WC - V180979 Confirmed 0 of 1 Duration 89 days Start In 2 d…" at bounding box center [784, 96] width 481 height 46
copy span "V180979"
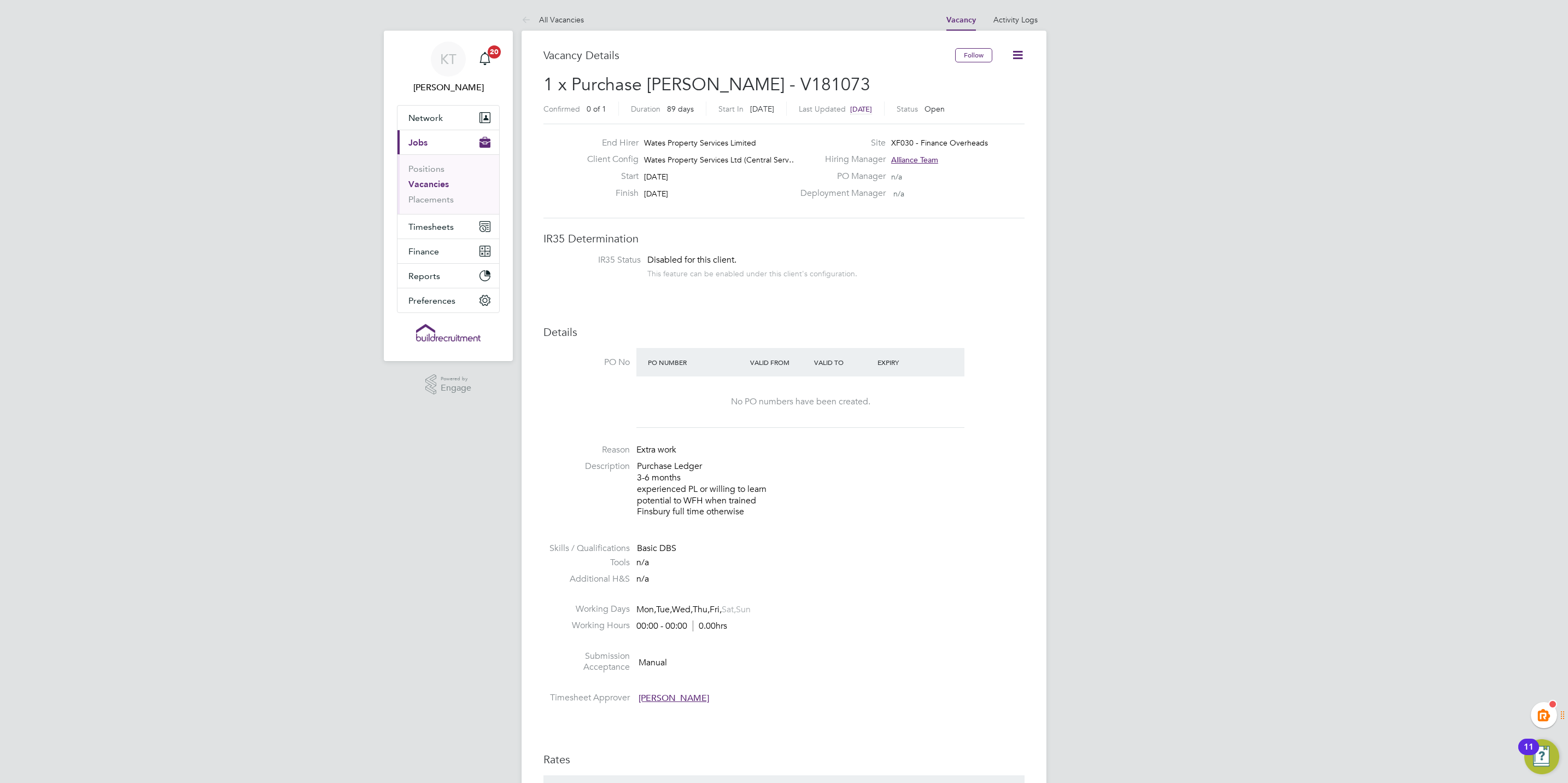
click at [829, 79] on h2 "1 x Purchase [PERSON_NAME] - V181073 Confirmed 0 of 1 Duration 89 days Start [D…" at bounding box center [784, 96] width 481 height 46
drag, startPoint x: 829, startPoint y: 79, endPoint x: 760, endPoint y: 88, distance: 69.6
click at [760, 88] on h2 "1 x Purchase [PERSON_NAME] - V181073 Confirmed 0 of 1 Duration 89 days Start [D…" at bounding box center [784, 96] width 481 height 46
copy h2 "V181073 Confirmed"
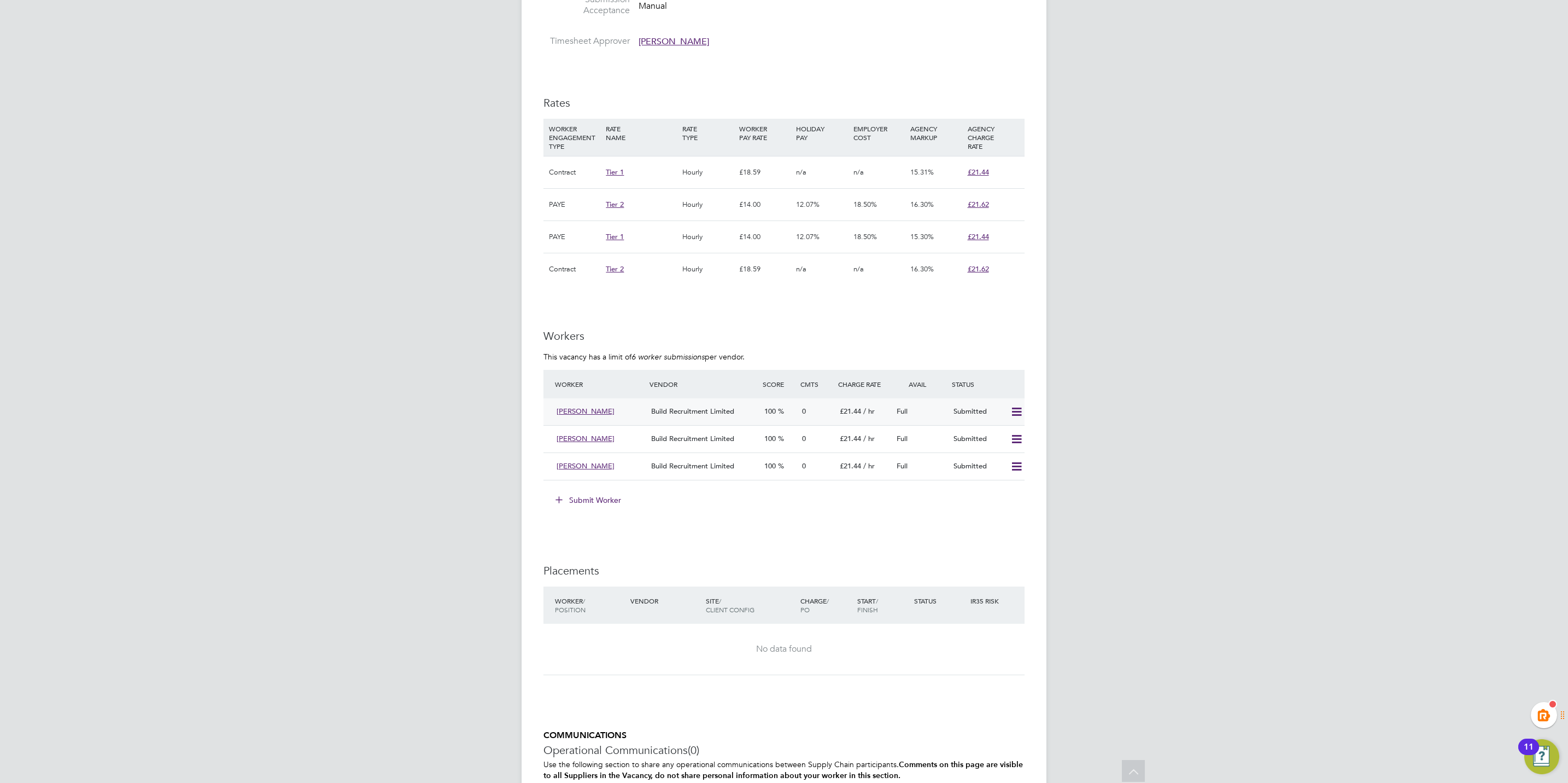
click at [873, 407] on div "£21.44 / hr" at bounding box center [864, 411] width 57 height 18
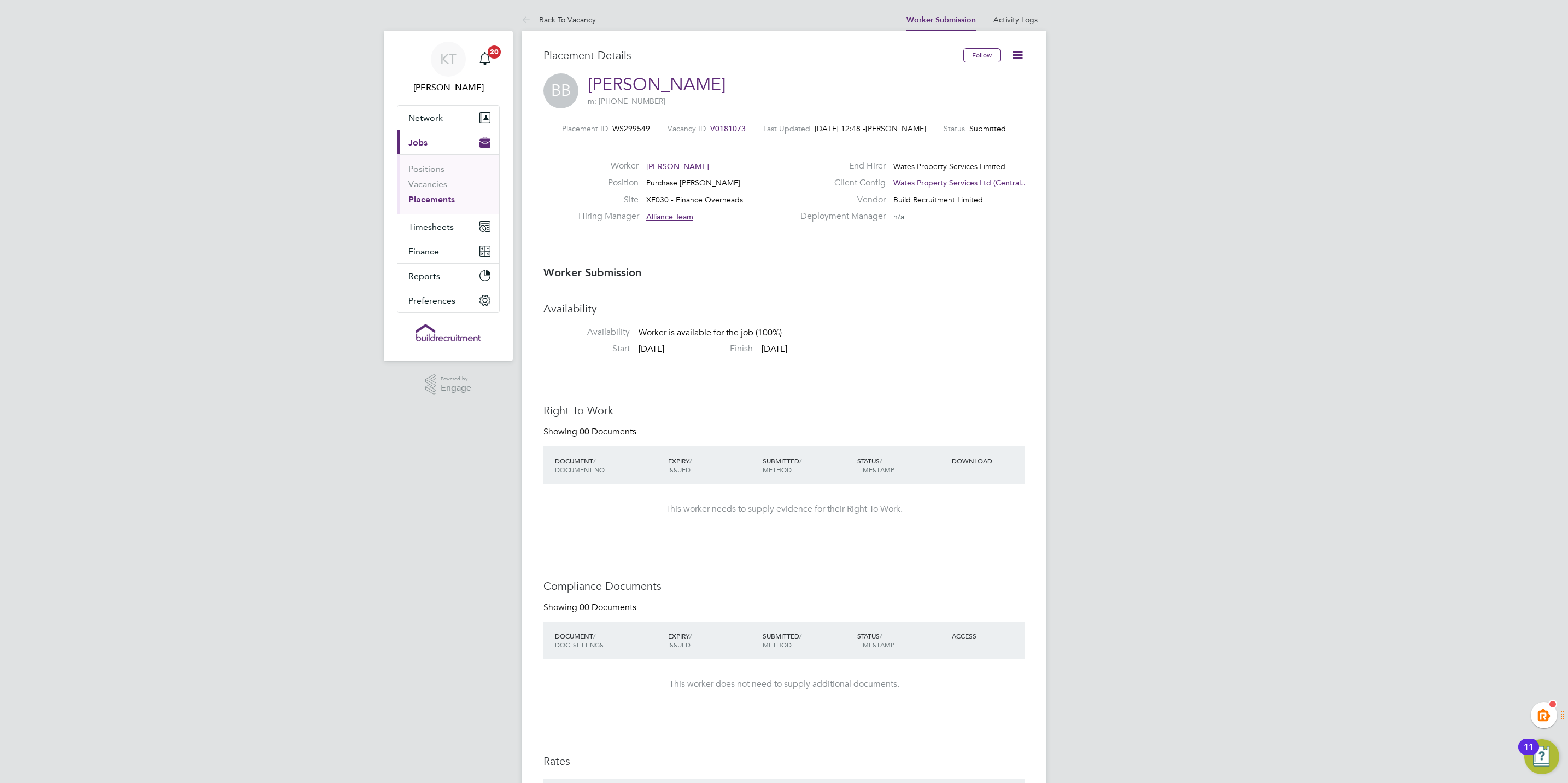
click at [1196, 701] on div "KT Kiera Troutt Notifications 20 Applications: Network Team Members Businesses …" at bounding box center [784, 633] width 1568 height 1266
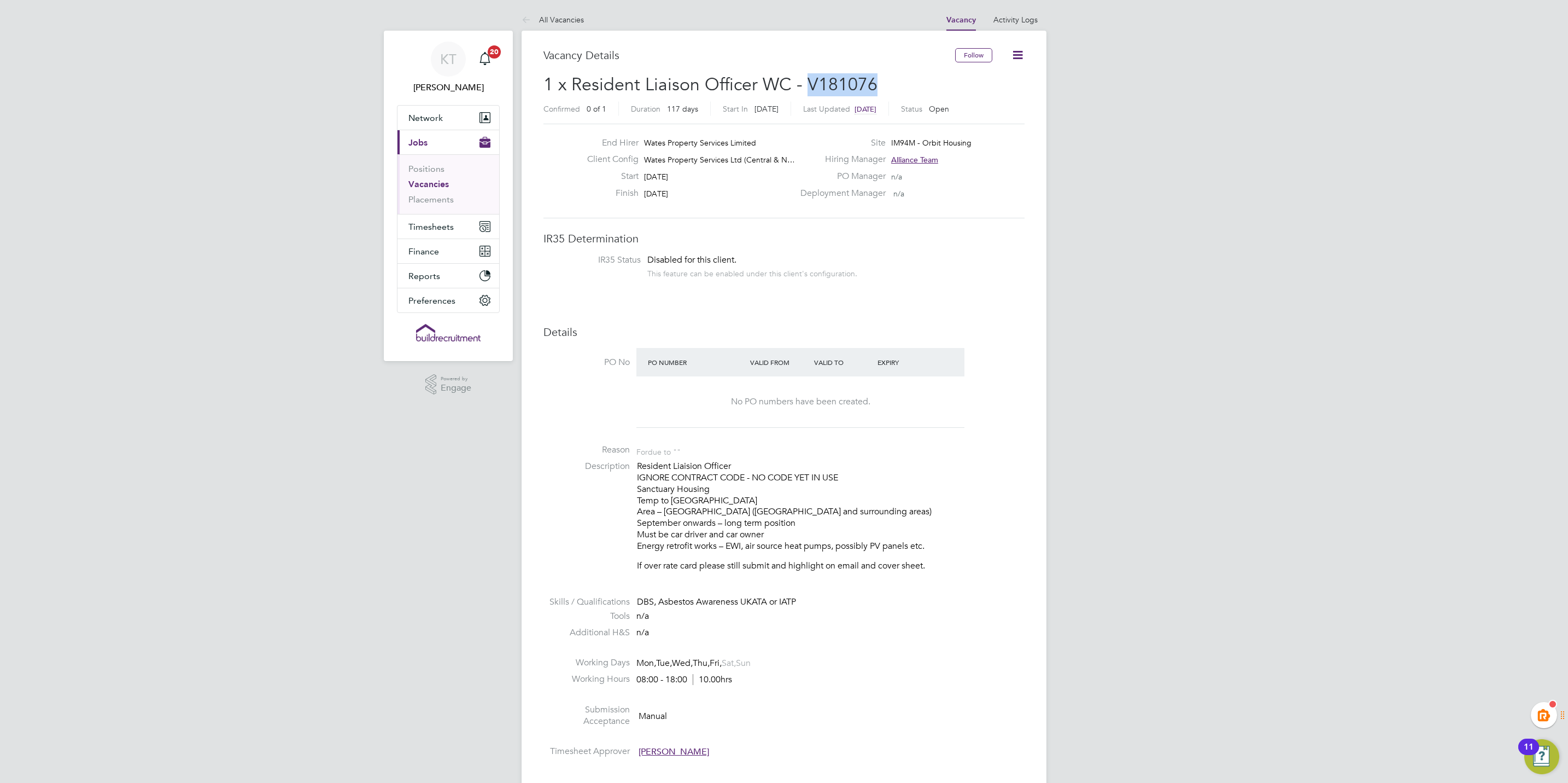
drag, startPoint x: 884, startPoint y: 88, endPoint x: 808, endPoint y: 81, distance: 76.3
click at [808, 81] on h2 "1 x Resident Liaison Officer WC - V181076 Confirmed 0 of 1 Duration 117 days St…" at bounding box center [784, 96] width 481 height 46
copy span "V181076"
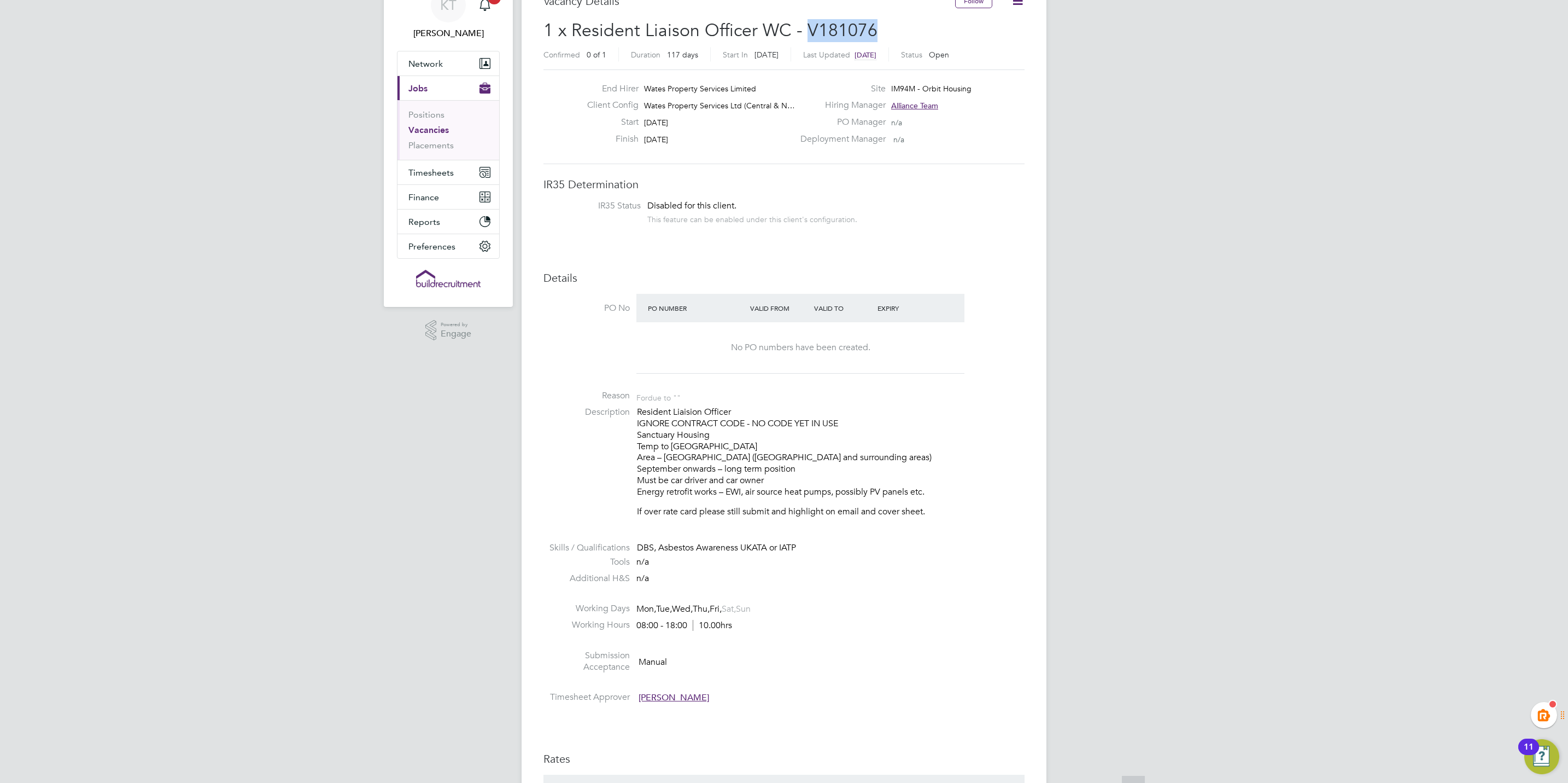
scroll to position [82, 0]
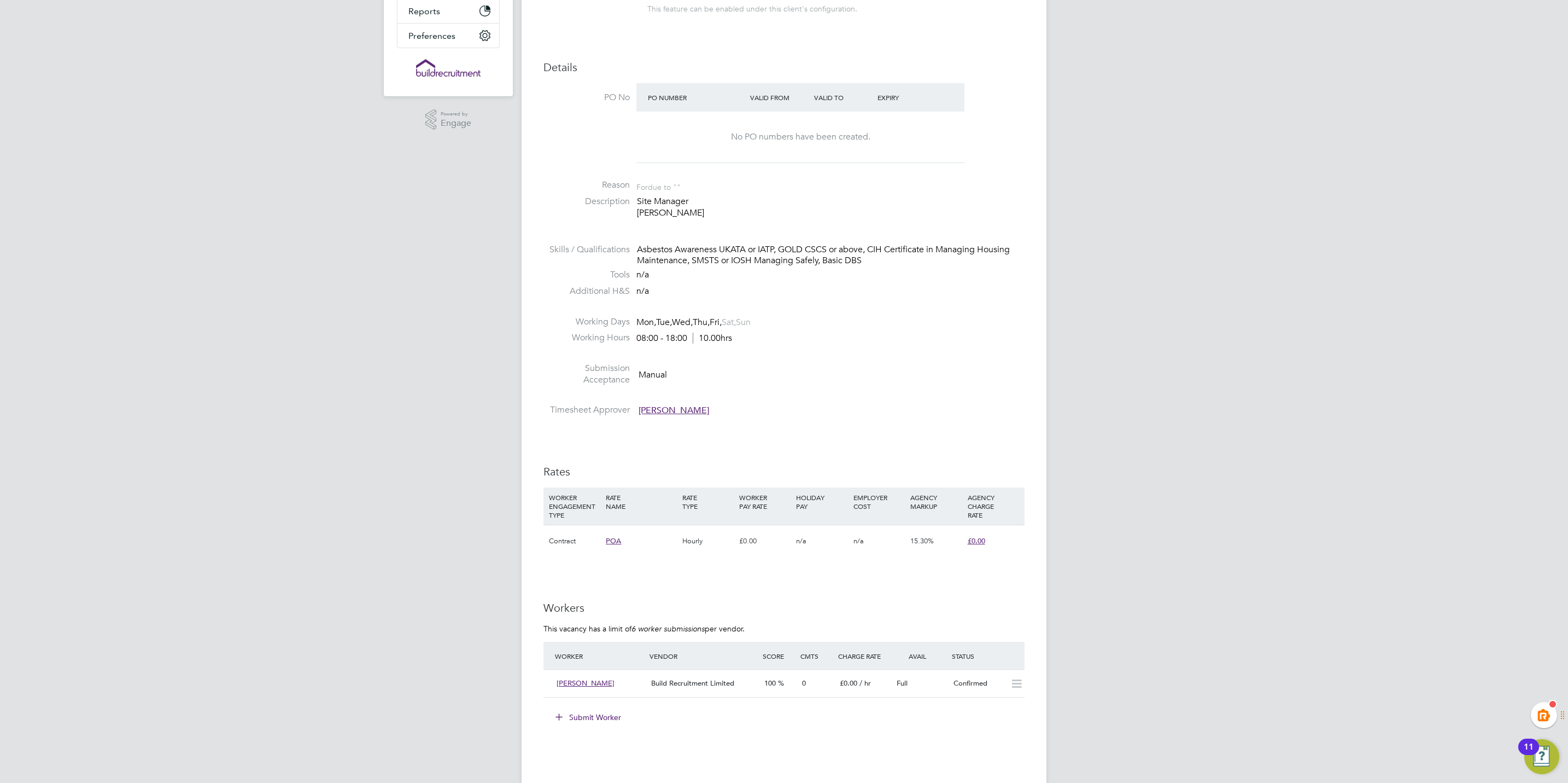
scroll to position [329, 0]
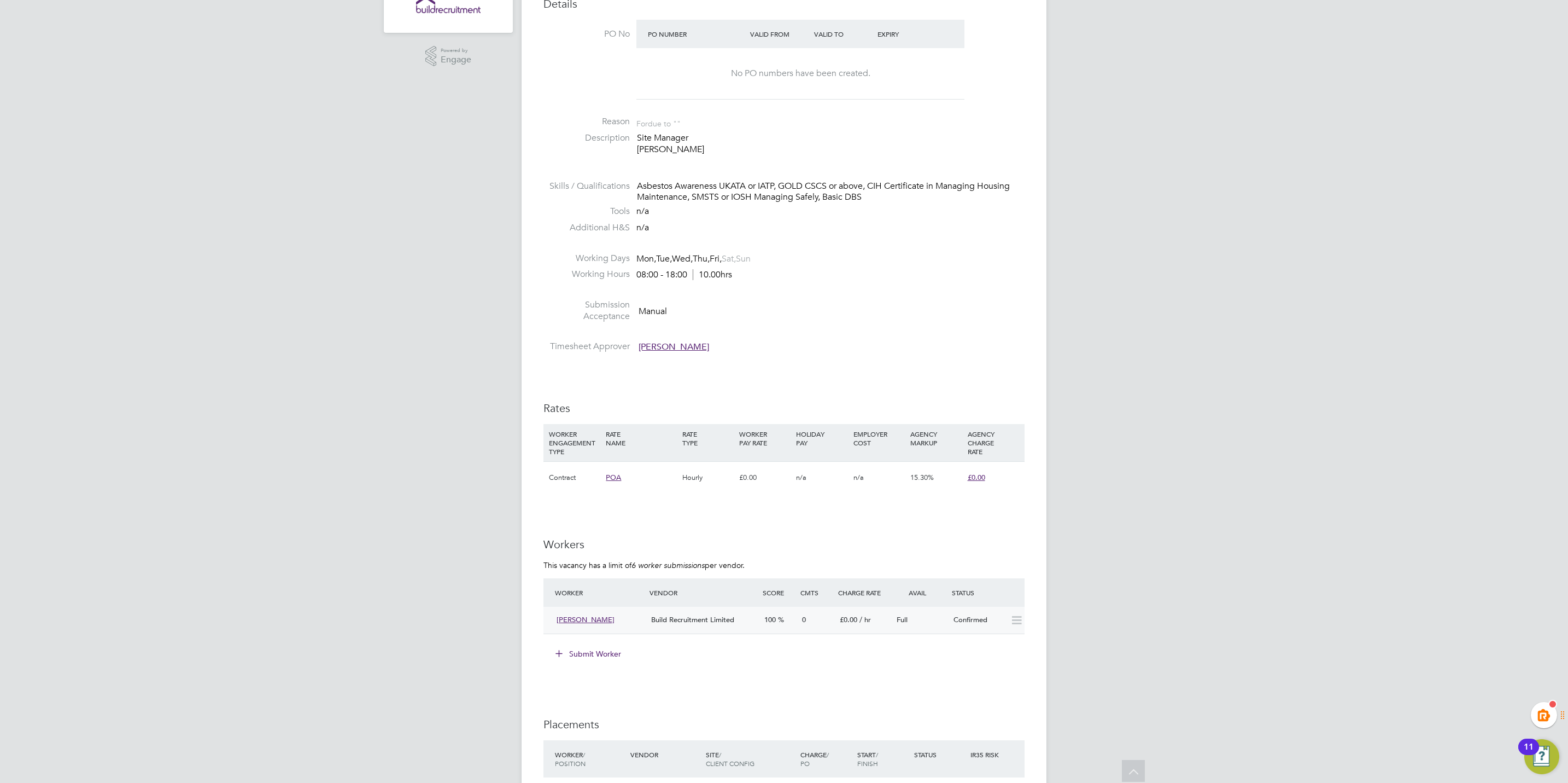
click at [696, 621] on span "Build Recruitment Limited" at bounding box center [693, 619] width 83 height 9
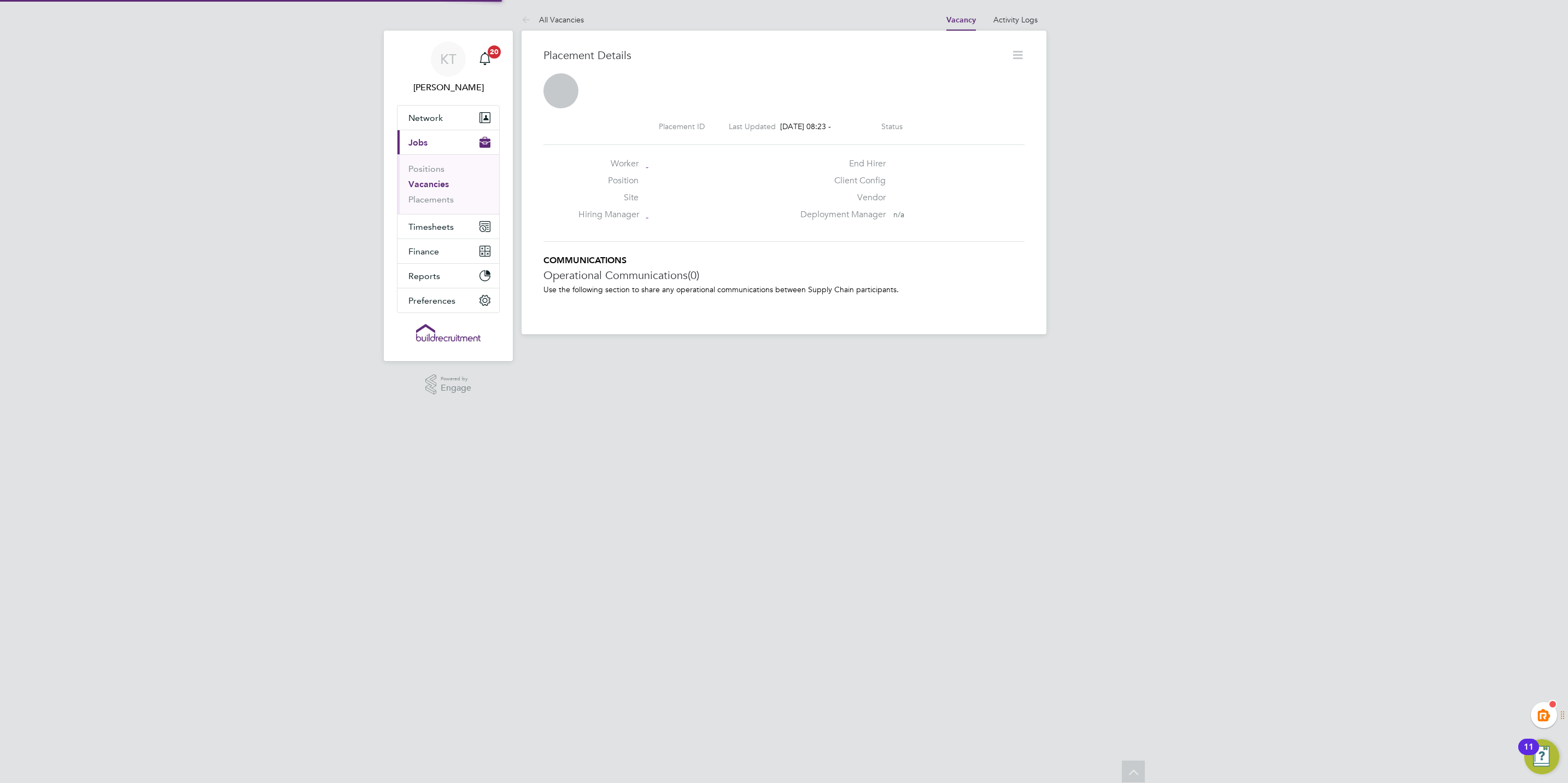
scroll to position [17, 216]
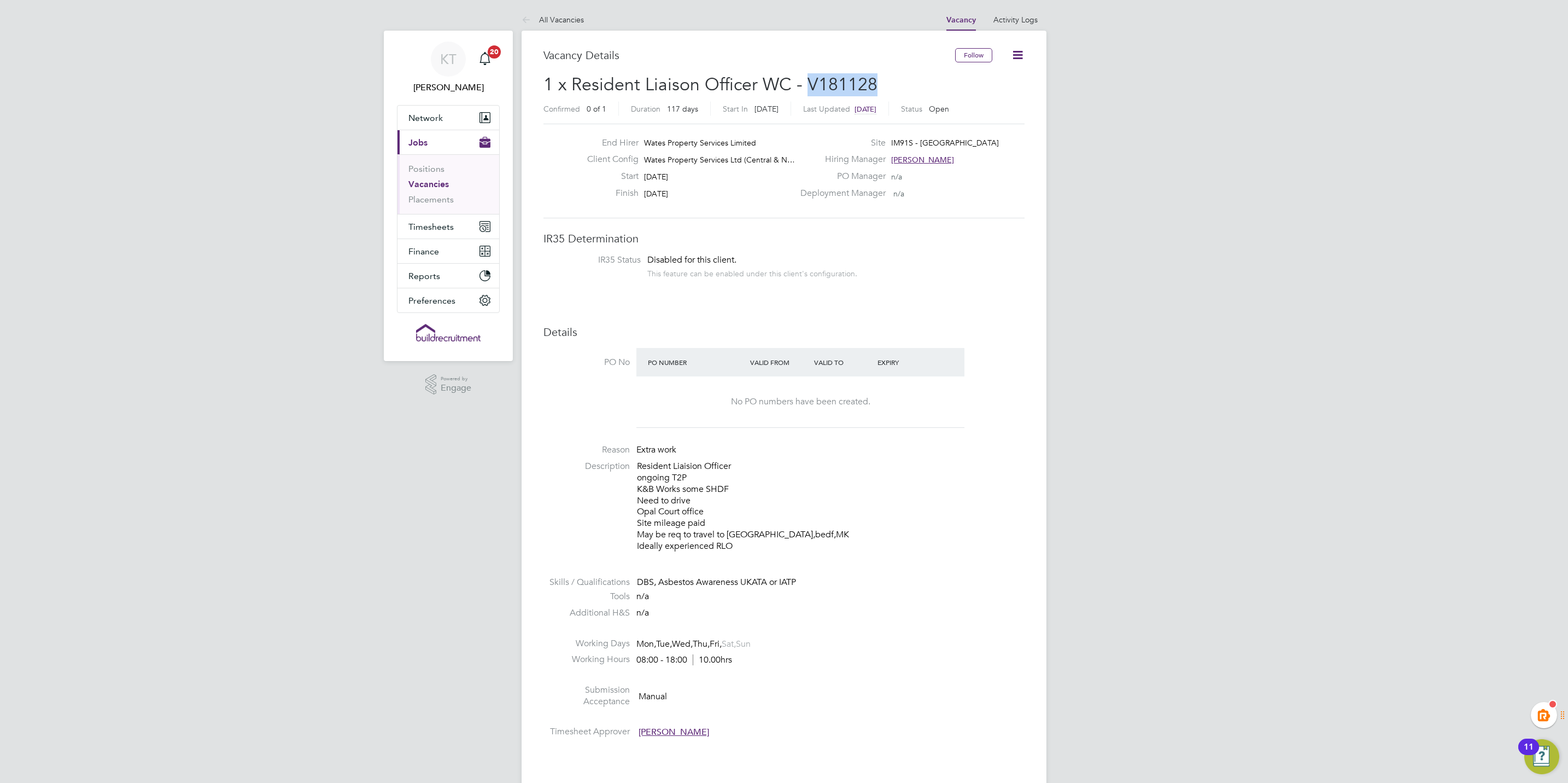
drag, startPoint x: 813, startPoint y: 78, endPoint x: 806, endPoint y: 81, distance: 7.6
click at [806, 81] on h2 "1 x Resident Liaison Officer WC - V181128 Confirmed 0 of 1 Duration 117 days St…" at bounding box center [784, 96] width 481 height 46
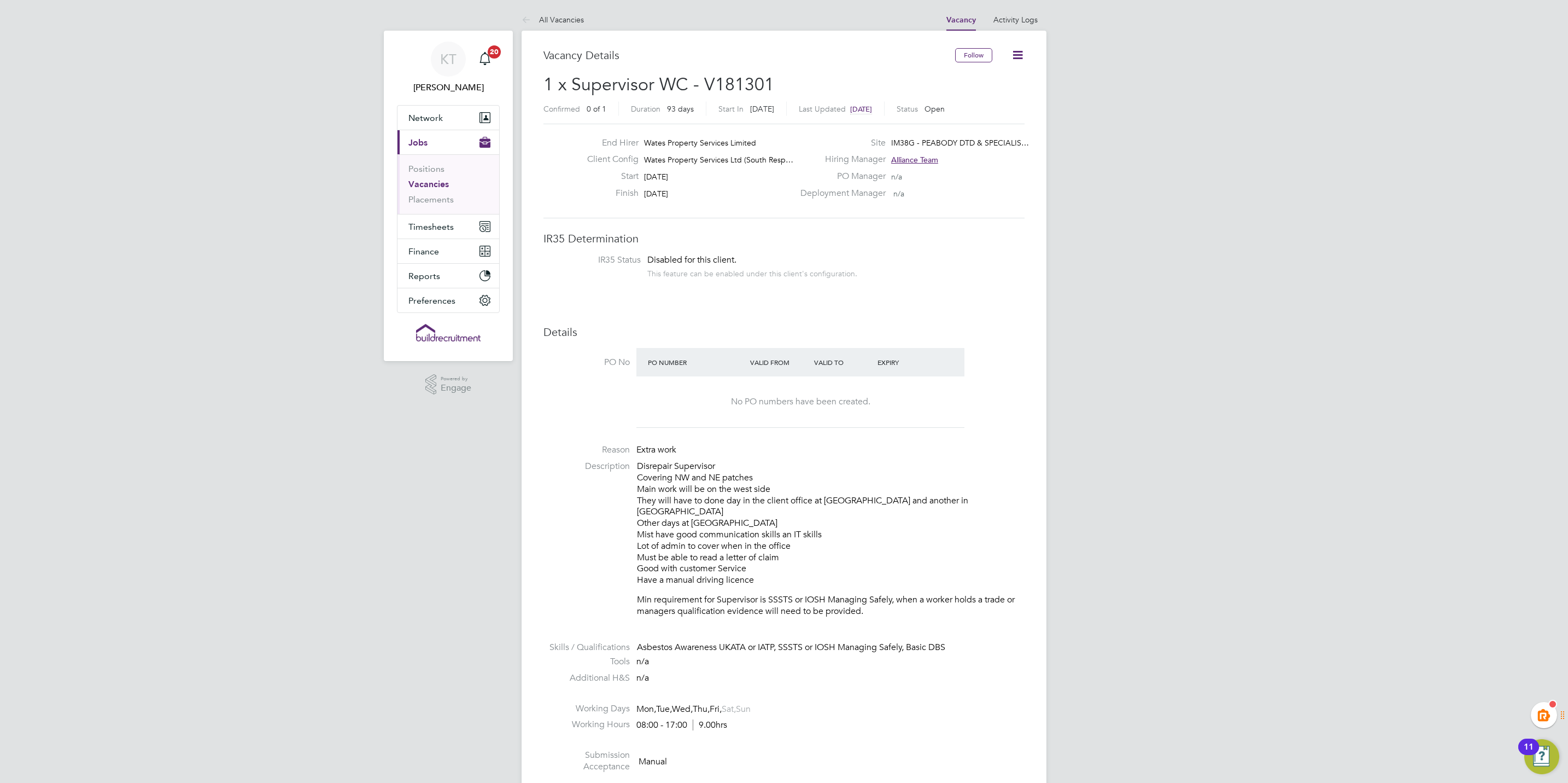
click at [757, 56] on h3 "Vacancy Details" at bounding box center [749, 55] width 412 height 14
drag, startPoint x: 795, startPoint y: 88, endPoint x: 701, endPoint y: 79, distance: 94.4
click at [701, 79] on h2 "1 x Supervisor WC - V181301 Confirmed 0 of 1 Duration 93 days Start In in 8 day…" at bounding box center [784, 96] width 481 height 46
copy span "V181301"
